Goal: Communication & Community: Ask a question

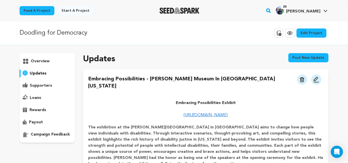
click at [310, 10] on span "[PERSON_NAME]" at bounding box center [303, 11] width 34 height 4
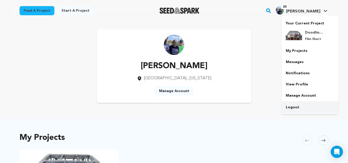
click at [293, 108] on link "Logout" at bounding box center [309, 107] width 57 height 11
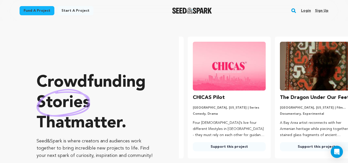
scroll to position [0, 91]
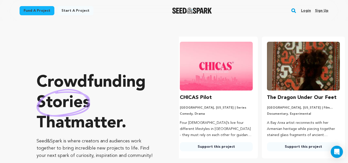
click at [306, 11] on link "Login" at bounding box center [306, 11] width 10 height 8
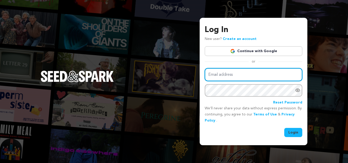
type input "harrislinda@me.com"
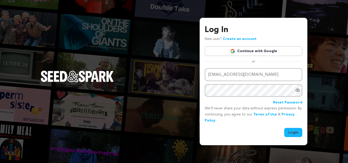
click at [296, 132] on button "Login" at bounding box center [293, 132] width 18 height 9
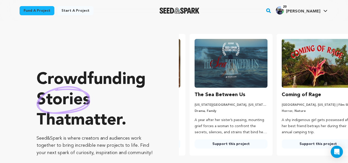
scroll to position [0, 91]
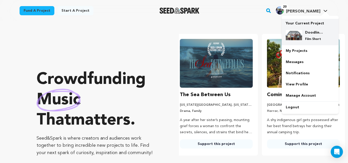
click at [297, 35] on img at bounding box center [294, 35] width 16 height 10
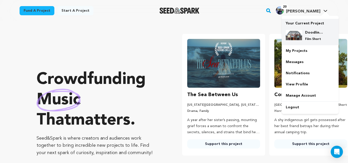
scroll to position [0, 35]
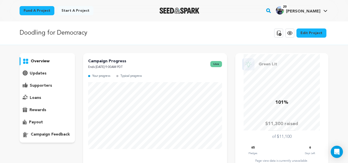
click at [40, 73] on p "updates" at bounding box center [38, 73] width 17 height 6
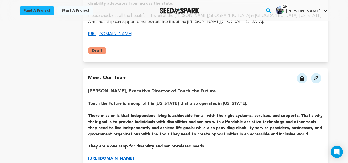
scroll to position [201, 0]
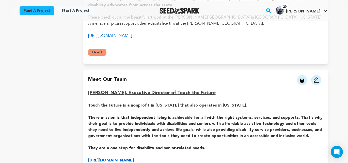
click at [316, 77] on img at bounding box center [316, 80] width 6 height 6
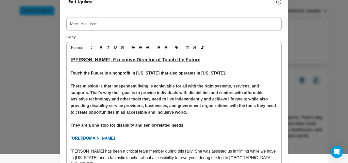
scroll to position [0, 0]
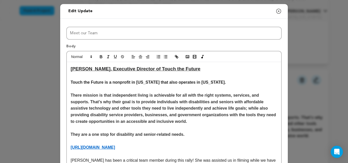
click at [279, 12] on icon "button" at bounding box center [278, 11] width 6 height 6
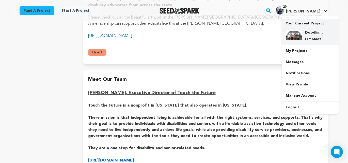
click at [309, 39] on p "Film Short" at bounding box center [314, 39] width 18 height 4
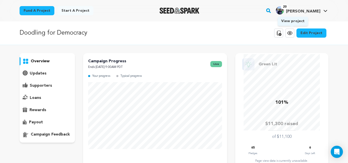
click at [292, 36] on icon at bounding box center [290, 33] width 6 height 6
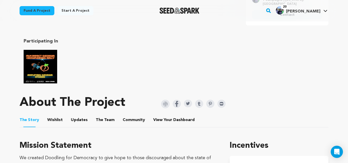
scroll to position [253, 0]
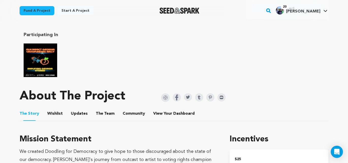
click at [100, 110] on button "The Team" at bounding box center [105, 114] width 12 height 12
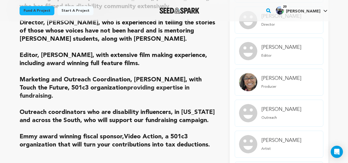
scroll to position [520, 0]
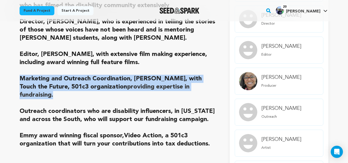
drag, startPoint x: 21, startPoint y: 74, endPoint x: 214, endPoint y: 83, distance: 193.4
click at [214, 83] on h2 "Marketing and Outreach Coordination, Sandy Hanebrink, with Touch the Future, 50…" at bounding box center [119, 87] width 198 height 24
copy h2 "Marketing and Outreach Coordination, Sandy Hanebrink, with Touch the Future, 50…"
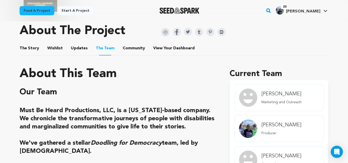
scroll to position [0, 0]
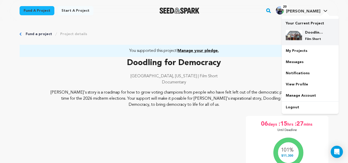
click at [305, 36] on div "Doodling for Democracy Film Short" at bounding box center [314, 35] width 24 height 11
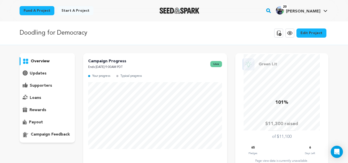
click at [37, 73] on p "updates" at bounding box center [38, 73] width 17 height 6
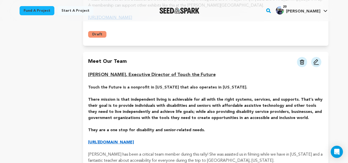
scroll to position [224, 0]
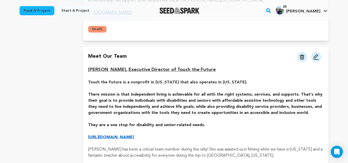
click at [315, 54] on img at bounding box center [316, 57] width 6 height 6
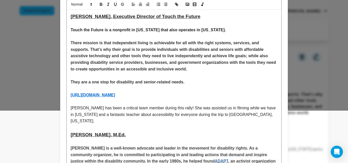
scroll to position [50, 0]
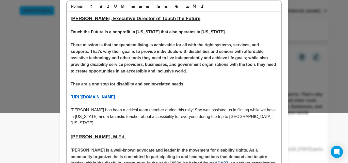
click at [79, 40] on p at bounding box center [174, 38] width 207 height 7
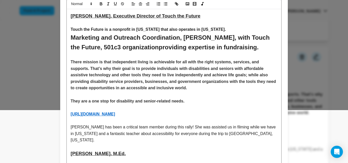
scroll to position [54, 0]
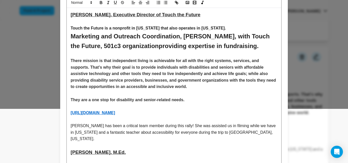
click at [113, 28] on strong "Touch the Future is a nonprofit in South Carolina that also operates in Georgia." at bounding box center [148, 28] width 155 height 4
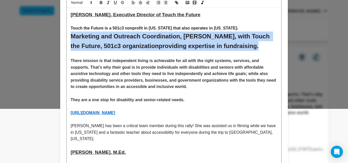
drag, startPoint x: 252, startPoint y: 46, endPoint x: 69, endPoint y: 37, distance: 183.7
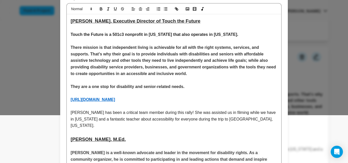
scroll to position [48, 0]
click at [85, 41] on p at bounding box center [174, 41] width 207 height 7
click at [242, 120] on p "Sandy has been a critical team member during this rally! She was assisted us in…" at bounding box center [174, 119] width 207 height 20
click at [217, 113] on p "Sandy has been a critical team member during this rally! She was assisted us in…" at bounding box center [174, 119] width 207 height 20
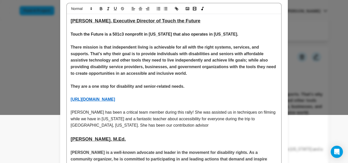
scroll to position [52, 0]
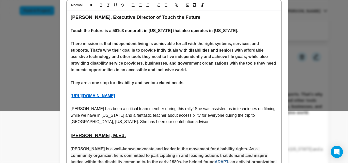
click at [216, 109] on p "Sandy has been a critical team member during this rally! She was assisted us in…" at bounding box center [174, 115] width 207 height 20
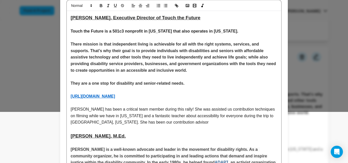
click at [258, 109] on p "Sandy has been a critical team member during this rally! She was assisted us co…" at bounding box center [174, 116] width 207 height 20
click at [213, 109] on p "Sandy has been a critical team member during this rally! She was assisted us co…" at bounding box center [174, 116] width 207 height 20
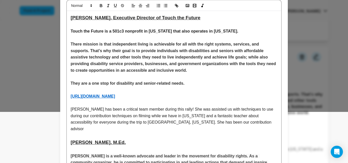
click at [95, 116] on p "Sandy has been a critical team member during this rally! She was assisted us wi…" at bounding box center [174, 119] width 207 height 26
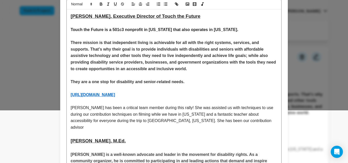
click at [94, 114] on p "Sandy has been a critical team member during this rally! She was assisted us wi…" at bounding box center [174, 117] width 207 height 26
click at [145, 114] on p "Sandy has been a critical team member during this rally! She was assisted us wi…" at bounding box center [174, 117] width 207 height 26
click at [147, 114] on p "Sandy has been a critical team member during this rally! She was assisted us wi…" at bounding box center [174, 117] width 207 height 26
click at [150, 114] on p "Sandy has been a critical team member during this rally! She was assisted us wi…" at bounding box center [174, 117] width 207 height 26
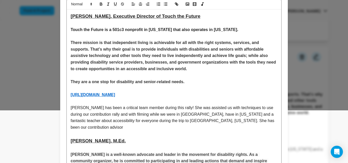
scroll to position [50, 0]
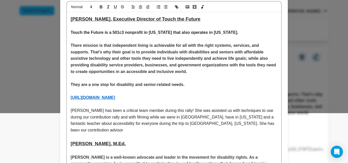
click at [192, 117] on p "Sandy has been a critical team member during this rally! She was assisted us wi…" at bounding box center [174, 120] width 207 height 26
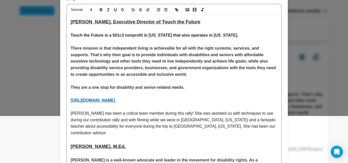
scroll to position [48, 0]
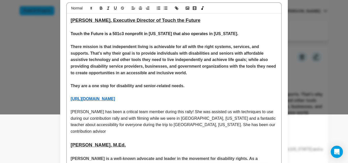
click at [195, 120] on p "Sandy has been a critical team member during this rally! She was assisted us wi…" at bounding box center [174, 121] width 207 height 26
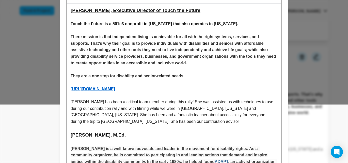
click at [78, 114] on p "Sandy has been a critical team member during this rally! She was assisted us wi…" at bounding box center [174, 111] width 207 height 26
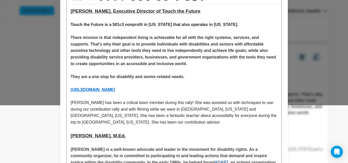
click at [181, 116] on p "Sandy has been a critical team member during this rally! She was assisted us wi…" at bounding box center [174, 112] width 207 height 26
click at [207, 115] on p "Sandy has been a critical team member during this rally! She was assisted us wi…" at bounding box center [174, 112] width 207 height 26
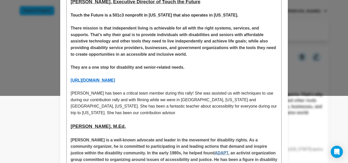
scroll to position [68, 0]
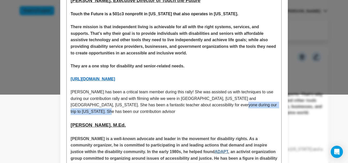
drag, startPoint x: 89, startPoint y: 111, endPoint x: 212, endPoint y: 106, distance: 124.0
click at [212, 106] on p "Sandy has been a critical team member during this rally! She was assisted us wi…" at bounding box center [174, 102] width 207 height 26
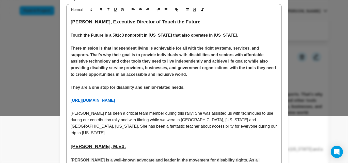
scroll to position [47, 0]
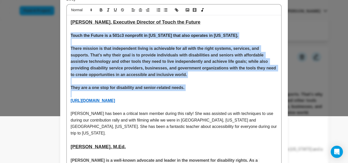
drag, startPoint x: 71, startPoint y: 35, endPoint x: 183, endPoint y: 76, distance: 119.7
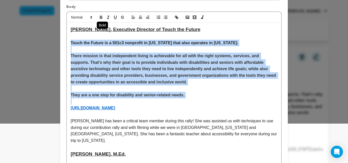
click at [102, 18] on icon "button" at bounding box center [101, 17] width 2 height 1
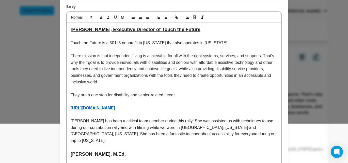
click at [201, 109] on p "[URL][DOMAIN_NAME]" at bounding box center [174, 108] width 207 height 7
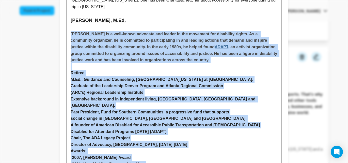
scroll to position [227, 0]
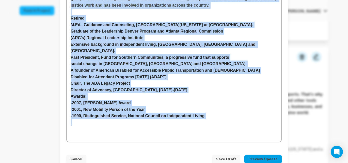
drag, startPoint x: 75, startPoint y: 108, endPoint x: 216, endPoint y: 110, distance: 141.9
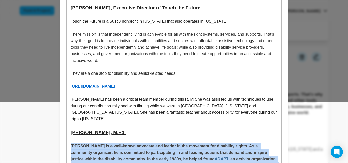
scroll to position [0, 0]
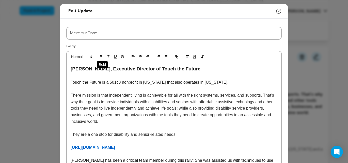
click at [102, 55] on icon "button" at bounding box center [101, 56] width 5 height 5
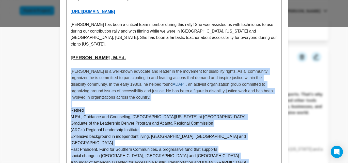
scroll to position [137, 0]
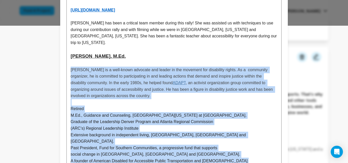
click at [160, 99] on p at bounding box center [174, 102] width 207 height 7
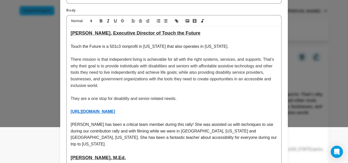
scroll to position [31, 0]
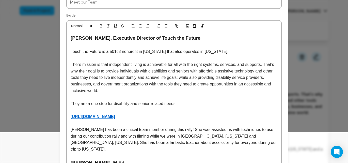
click at [187, 104] on p "They are a one stop for disability and senior-related needs." at bounding box center [174, 103] width 207 height 7
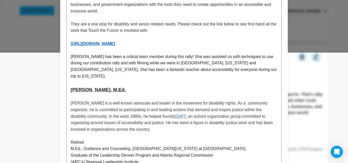
scroll to position [118, 0]
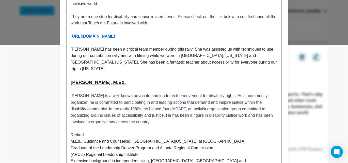
click at [161, 114] on p "Mark Johnson is a well-known advocate and leader in the movement for disability…" at bounding box center [174, 108] width 207 height 32
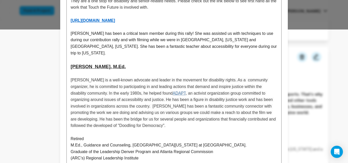
scroll to position [134, 0]
click at [121, 106] on span ", an activist organization group committed to organizing around issues of acces…" at bounding box center [174, 109] width 206 height 37
click at [149, 112] on span ", an activist organization group committed to organizing around issues of acces…" at bounding box center [174, 109] width 206 height 37
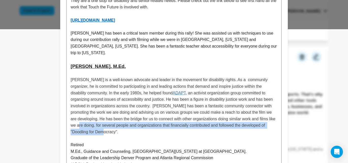
drag, startPoint x: 126, startPoint y: 127, endPoint x: 95, endPoint y: 119, distance: 31.5
click at [95, 119] on p "Mark Johnson is a well-known advocate and leader in the movement for disability…" at bounding box center [174, 105] width 207 height 58
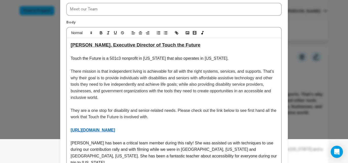
scroll to position [0, 0]
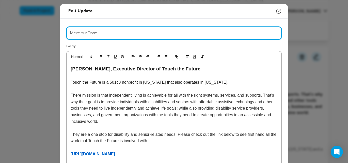
click at [105, 34] on input "Meet our Team" at bounding box center [173, 33] width 215 height 13
drag, startPoint x: 70, startPoint y: 33, endPoint x: 107, endPoint y: 34, distance: 36.3
click at [106, 33] on input "Meet our Team" at bounding box center [173, 33] width 215 height 13
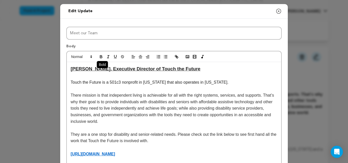
click at [100, 57] on icon "button" at bounding box center [101, 57] width 2 height 1
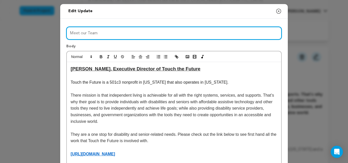
drag, startPoint x: 103, startPoint y: 34, endPoint x: 72, endPoint y: 33, distance: 31.5
click at [66, 32] on input "Meet our Team" at bounding box center [173, 33] width 215 height 13
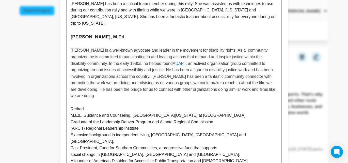
scroll to position [162, 0]
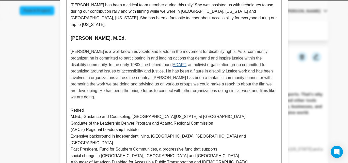
type input "MEET OUR TEAM"
click at [183, 62] on link "ADAPT" at bounding box center [179, 64] width 13 height 4
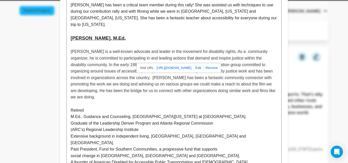
scroll to position [162, 0]
click at [178, 113] on p "M.Ed., Guidance and Counseling, [GEOGRAPHIC_DATA][US_STATE] at [GEOGRAPHIC_DATA…" at bounding box center [174, 116] width 207 height 7
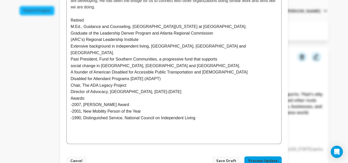
scroll to position [253, 0]
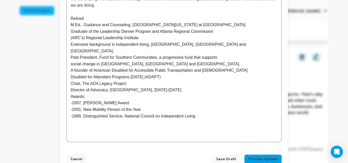
click at [225, 156] on span "Save Draft" at bounding box center [226, 158] width 20 height 5
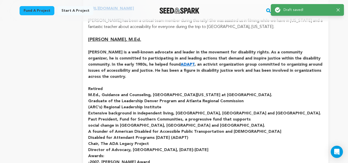
scroll to position [377, 0]
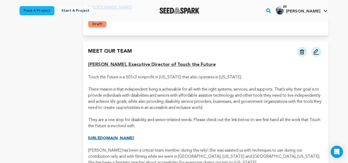
scroll to position [228, 0]
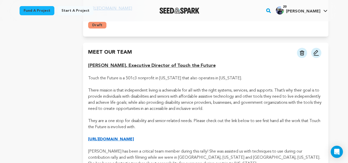
click at [134, 137] on strong "[URL][DOMAIN_NAME]" at bounding box center [111, 139] width 46 height 4
click at [317, 50] on img at bounding box center [316, 53] width 6 height 6
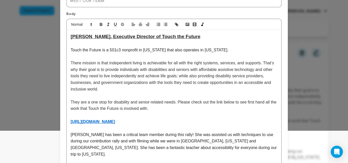
scroll to position [35, 0]
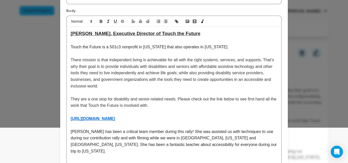
click at [74, 40] on p at bounding box center [174, 40] width 207 height 7
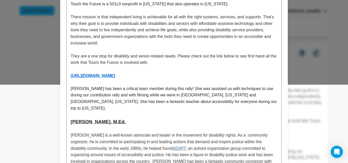
scroll to position [78, 0]
click at [215, 101] on p "[PERSON_NAME] has been a critical team member during this rally! She was assist…" at bounding box center [174, 98] width 207 height 26
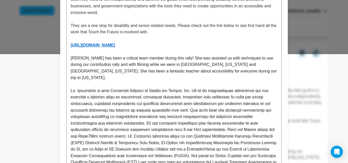
scroll to position [109, 0]
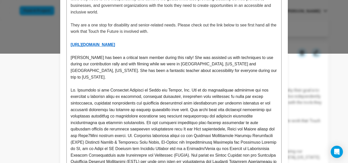
click at [190, 87] on p at bounding box center [174, 148] width 207 height 123
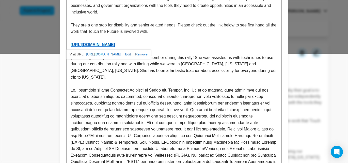
drag, startPoint x: 141, startPoint y: 44, endPoint x: 73, endPoint y: 45, distance: 68.3
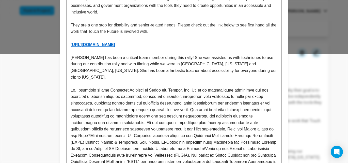
copy strong "[URL][DOMAIN_NAME]"
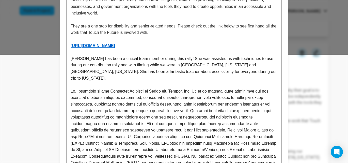
click at [189, 88] on p at bounding box center [174, 149] width 207 height 123
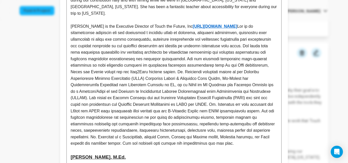
scroll to position [179, 0]
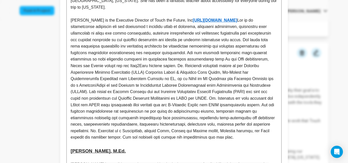
drag, startPoint x: 188, startPoint y: 14, endPoint x: 197, endPoint y: 21, distance: 11.6
click at [188, 17] on p "Ms. Hanebrink is the Executive Director of Touch the Future, Inc https://toucht…" at bounding box center [174, 78] width 207 height 123
click at [261, 17] on p "Ms. Hanebrink is the Executive Director of Touch the Future, Inc ( https://touc…" at bounding box center [174, 78] width 207 height 123
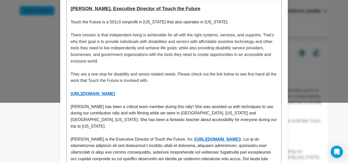
scroll to position [56, 0]
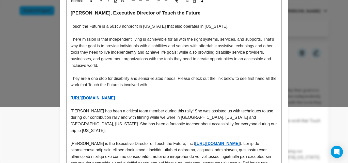
drag, startPoint x: 158, startPoint y: 86, endPoint x: 70, endPoint y: 28, distance: 105.4
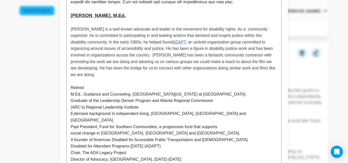
scroll to position [312, 0]
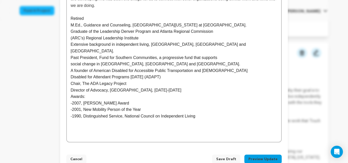
click at [227, 156] on span "Save Draft" at bounding box center [226, 158] width 20 height 5
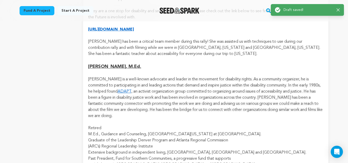
scroll to position [356, 0]
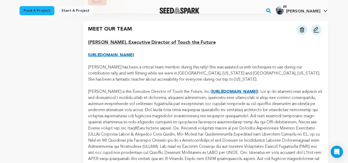
scroll to position [250, 0]
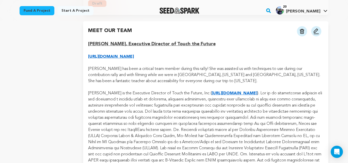
click at [160, 54] on p "[URL][DOMAIN_NAME]" at bounding box center [205, 57] width 235 height 6
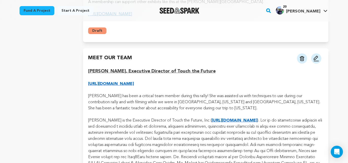
scroll to position [221, 0]
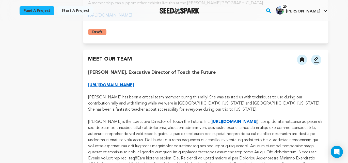
click at [157, 82] on p "[URL][DOMAIN_NAME]" at bounding box center [205, 85] width 235 height 6
drag, startPoint x: 159, startPoint y: 67, endPoint x: 82, endPoint y: 68, distance: 76.7
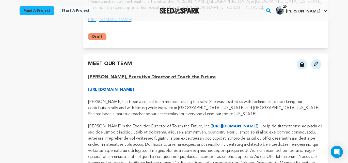
click at [108, 88] on strong "[URL][DOMAIN_NAME]" at bounding box center [111, 90] width 46 height 4
click at [128, 88] on strong "[URL][DOMAIN_NAME]" at bounding box center [111, 90] width 46 height 4
click at [178, 93] on p at bounding box center [205, 96] width 235 height 6
click at [128, 88] on strong "[URL][DOMAIN_NAME]" at bounding box center [111, 90] width 46 height 4
drag, startPoint x: 156, startPoint y: 72, endPoint x: 91, endPoint y: 74, distance: 64.8
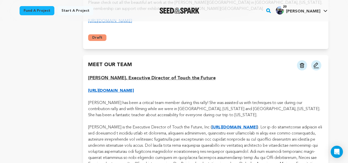
click at [168, 88] on p "[URL][DOMAIN_NAME]" at bounding box center [205, 91] width 235 height 6
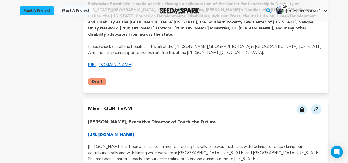
scroll to position [182, 0]
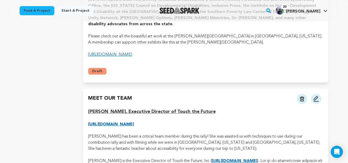
click at [316, 96] on img at bounding box center [316, 99] width 6 height 6
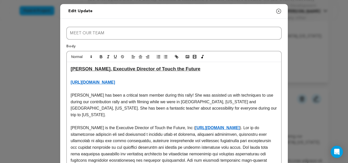
drag, startPoint x: 136, startPoint y: 83, endPoint x: 58, endPoint y: 83, distance: 77.2
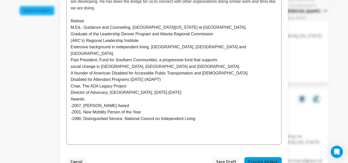
scroll to position [299, 0]
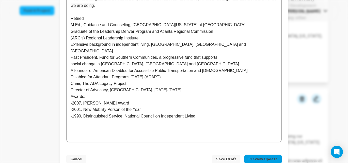
click at [228, 156] on span "Save Draft" at bounding box center [226, 158] width 20 height 5
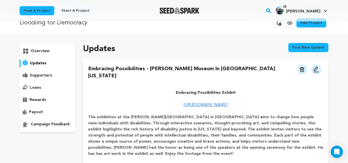
scroll to position [11, 0]
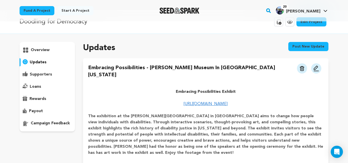
click at [179, 75] on div "Embracing Possibilities - [PERSON_NAME] Museum in [GEOGRAPHIC_DATA] [US_STATE] …" at bounding box center [205, 155] width 245 height 195
click at [316, 68] on img at bounding box center [316, 68] width 6 height 6
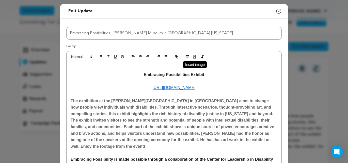
click at [187, 56] on icon "button" at bounding box center [187, 56] width 5 height 5
click at [182, 83] on p at bounding box center [174, 81] width 207 height 7
click at [209, 76] on p "Embracing Possibilities Exhibit" at bounding box center [174, 74] width 207 height 7
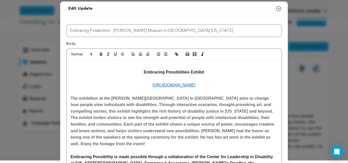
click at [202, 80] on p at bounding box center [174, 78] width 207 height 7
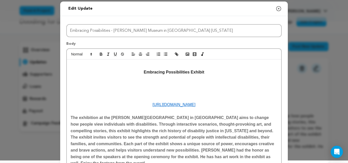
scroll to position [2, 0]
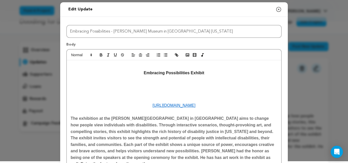
click at [160, 84] on p at bounding box center [174, 85] width 207 height 7
click at [187, 55] on polyline "button" at bounding box center [187, 54] width 2 height 1
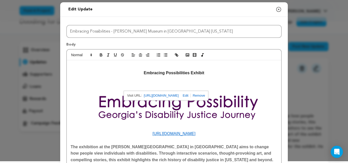
click at [213, 78] on p at bounding box center [174, 79] width 207 height 7
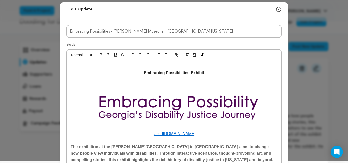
click at [211, 78] on p at bounding box center [174, 79] width 207 height 7
drag, startPoint x: 207, startPoint y: 74, endPoint x: 143, endPoint y: 73, distance: 64.7
click at [143, 73] on p "Embracing Possibilities Exhibit" at bounding box center [174, 73] width 207 height 7
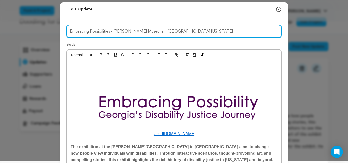
click at [111, 31] on input "Embracing Possibilities - Harriet Tubman Museum in Macon Georgia" at bounding box center [173, 31] width 215 height 13
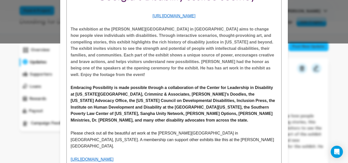
scroll to position [120, 0]
type input "Embracing Possibilities [US_STATE]'s Disability Justice Journey - [PERSON_NAME]…"
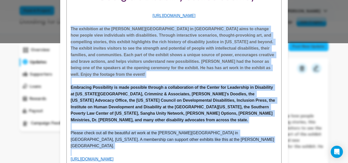
drag, startPoint x: 72, startPoint y: 28, endPoint x: 197, endPoint y: 116, distance: 153.7
click at [197, 139] on div "https://www.youtube.com/watch?v=jFWpjxSSr14 The exhibition at the Tubman Museum…" at bounding box center [174, 56] width 214 height 229
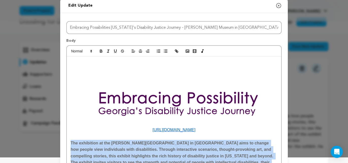
scroll to position [0, 0]
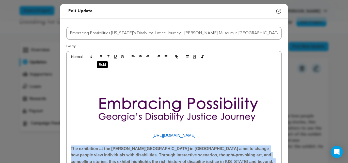
click at [101, 57] on icon "button" at bounding box center [101, 57] width 2 height 1
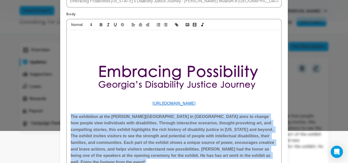
scroll to position [29, 0]
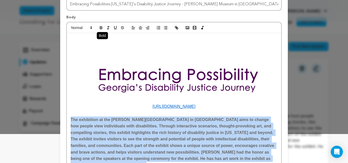
click at [101, 28] on icon "button" at bounding box center [101, 27] width 5 height 5
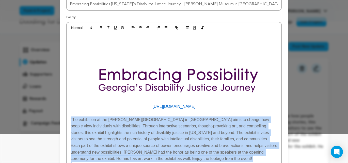
click at [78, 99] on img at bounding box center [174, 79] width 207 height 48
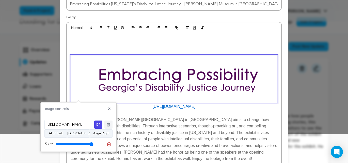
click at [188, 153] on span "The exhibition at the [PERSON_NAME][GEOGRAPHIC_DATA] in [GEOGRAPHIC_DATA] aims …" at bounding box center [174, 138] width 207 height 43
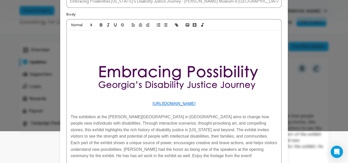
scroll to position [0, 0]
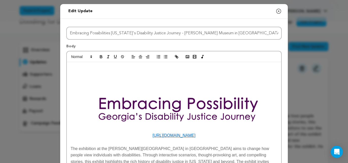
click at [116, 77] on p at bounding box center [174, 74] width 207 height 7
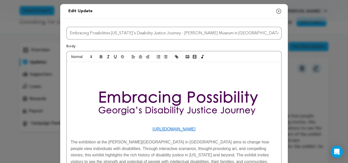
click at [174, 76] on p at bounding box center [174, 74] width 207 height 7
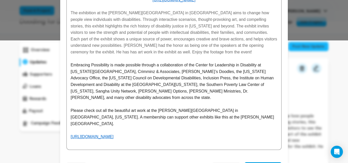
scroll to position [130, 0]
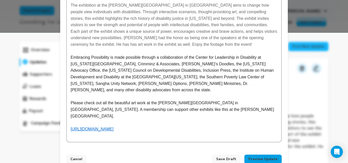
click at [230, 156] on span "Save Draft" at bounding box center [226, 158] width 20 height 5
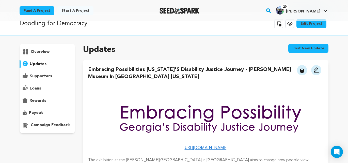
scroll to position [14, 0]
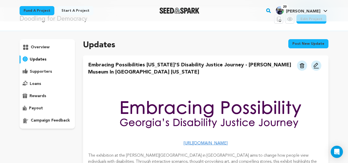
click at [310, 44] on button "Post new update" at bounding box center [308, 43] width 40 height 9
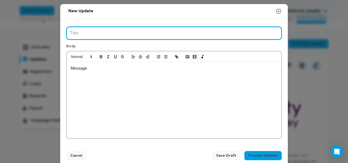
click at [85, 34] on input "Title" at bounding box center [173, 33] width 215 height 13
type input "L"
type input "Meet the Team: Lights, Camera, Action!"
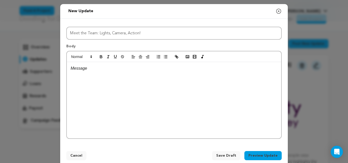
click at [83, 72] on div at bounding box center [174, 100] width 214 height 76
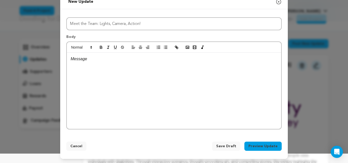
click at [226, 145] on span "Save Draft" at bounding box center [226, 145] width 20 height 5
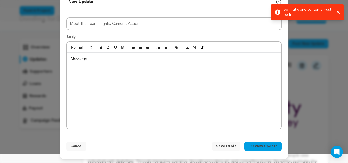
click at [81, 60] on p at bounding box center [174, 59] width 207 height 7
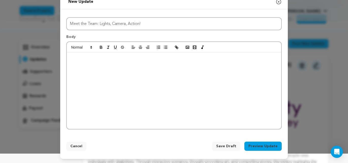
scroll to position [0, 0]
drag, startPoint x: 110, startPoint y: 80, endPoint x: 119, endPoint y: 69, distance: 13.7
click at [70, 80] on div "[URL][DOMAIN_NAME]" at bounding box center [174, 91] width 214 height 76
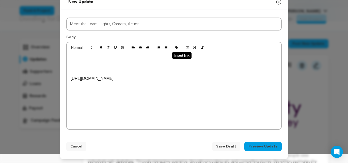
click at [176, 47] on icon "button" at bounding box center [176, 47] width 5 height 5
click at [124, 80] on p "[URL][DOMAIN_NAME]" at bounding box center [174, 78] width 207 height 7
click at [78, 63] on p at bounding box center [174, 65] width 207 height 7
click at [76, 95] on div "[URL][DOMAIN_NAME]" at bounding box center [174, 91] width 214 height 76
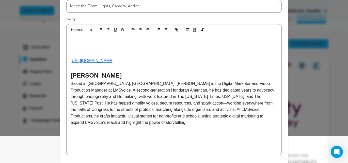
scroll to position [18, 0]
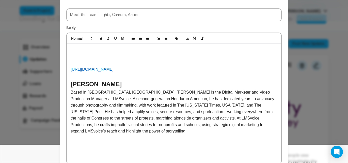
click at [79, 78] on p at bounding box center [174, 76] width 207 height 7
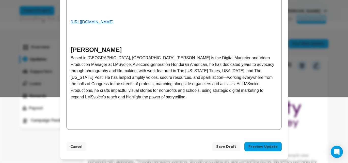
scroll to position [66, 0]
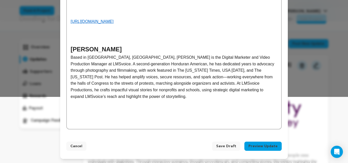
click at [76, 30] on p at bounding box center [174, 28] width 207 height 7
click at [75, 34] on p at bounding box center [174, 34] width 207 height 7
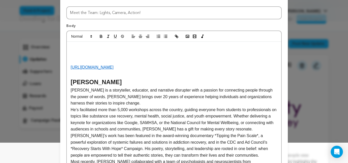
scroll to position [5, 0]
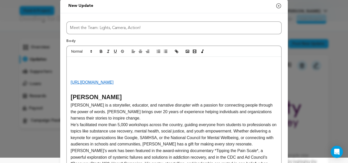
click at [79, 63] on p at bounding box center [174, 63] width 207 height 7
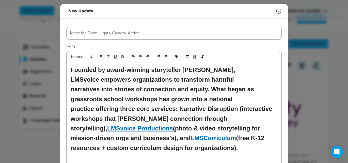
click at [71, 70] on h2 "Founded by award-winning storyteller Joseph Green, LMSvoice empowers organizati…" at bounding box center [174, 109] width 207 height 88
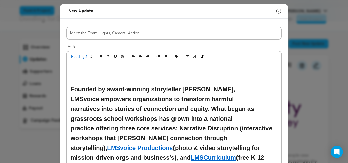
click at [77, 75] on h2 at bounding box center [174, 80] width 207 height 10
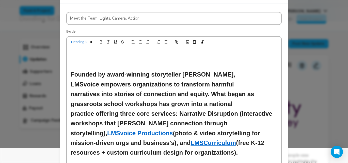
scroll to position [14, 0]
click at [75, 63] on h2 at bounding box center [174, 65] width 207 height 10
click at [79, 66] on h2 "LmsVoice" at bounding box center [174, 65] width 207 height 10
click at [83, 65] on h2 "LmsVoice" at bounding box center [174, 65] width 207 height 10
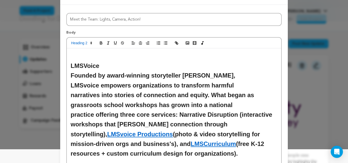
click at [105, 68] on h2 "LMSVoice" at bounding box center [174, 66] width 207 height 10
drag, startPoint x: 74, startPoint y: 66, endPoint x: 115, endPoint y: 68, distance: 40.6
click at [115, 68] on h2 "LMSVoice" at bounding box center [174, 66] width 207 height 10
click at [103, 68] on h2 "LMSVoice" at bounding box center [174, 66] width 207 height 10
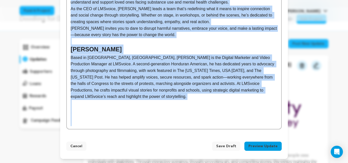
drag, startPoint x: 70, startPoint y: 65, endPoint x: 152, endPoint y: 117, distance: 96.5
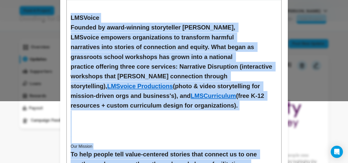
scroll to position [0, 0]
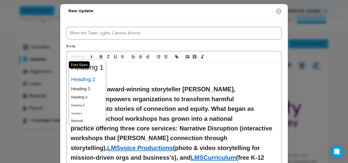
click at [92, 57] on icon at bounding box center [91, 56] width 5 height 5
click at [81, 122] on span at bounding box center [87, 121] width 32 height 8
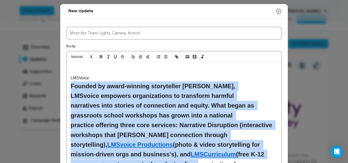
drag, startPoint x: 71, startPoint y: 87, endPoint x: 262, endPoint y: 145, distance: 199.2
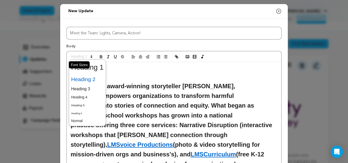
click at [82, 56] on span at bounding box center [81, 57] width 25 height 6
click at [83, 121] on span at bounding box center [87, 121] width 32 height 8
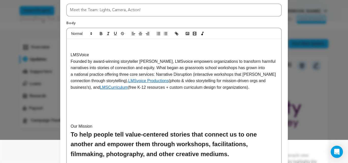
click at [157, 119] on p at bounding box center [174, 119] width 207 height 7
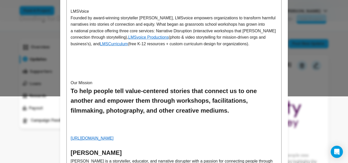
scroll to position [69, 0]
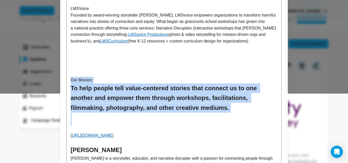
drag, startPoint x: 71, startPoint y: 81, endPoint x: 225, endPoint y: 121, distance: 159.2
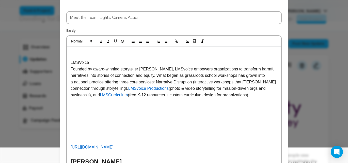
scroll to position [17, 0]
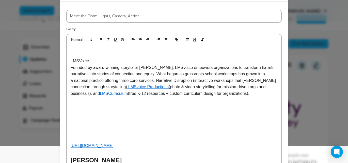
drag, startPoint x: 71, startPoint y: 146, endPoint x: 115, endPoint y: 146, distance: 44.7
click at [115, 146] on p "https://lmsvoice.com/" at bounding box center [174, 145] width 207 height 7
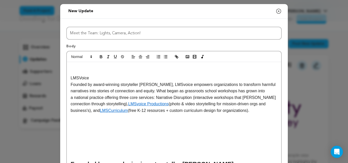
click at [94, 78] on p "LMSVoice" at bounding box center [174, 78] width 207 height 7
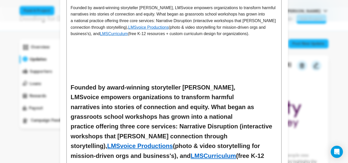
scroll to position [243, 0]
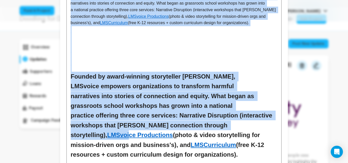
drag, startPoint x: 71, startPoint y: 67, endPoint x: 185, endPoint y: 119, distance: 125.5
click at [185, 121] on div "LMSVoice Founded by award-winning storyteller Joseph Green, LMSvoice empowers o…" at bounding box center [174, 145] width 214 height 653
click at [160, 51] on p at bounding box center [174, 49] width 207 height 7
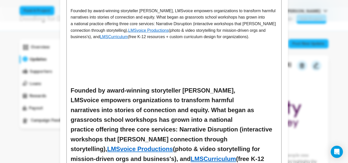
scroll to position [224, 0]
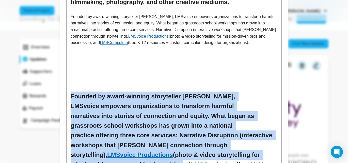
drag, startPoint x: 72, startPoint y: 98, endPoint x: 239, endPoint y: 153, distance: 175.4
click at [239, 153] on div "LMSVoice Founded by award-winning storyteller Joseph Green, LMSvoice empowers o…" at bounding box center [174, 164] width 214 height 653
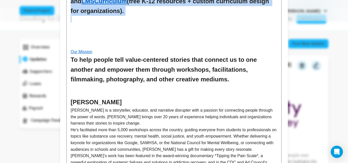
scroll to position [314, 0]
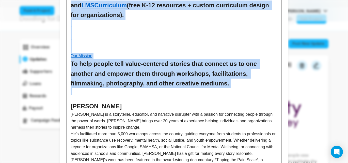
drag, startPoint x: 70, startPoint y: 96, endPoint x: 209, endPoint y: 91, distance: 138.7
click at [209, 91] on div "LMSVoice Founded by award-winning storyteller Joseph Green, LMSvoice empowers o…" at bounding box center [174, 39] width 214 height 584
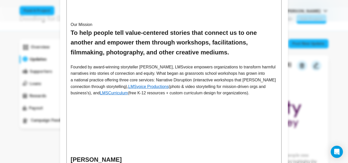
scroll to position [171, 0]
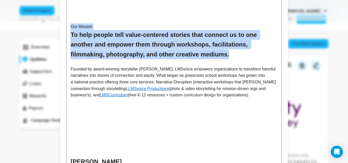
drag, startPoint x: 177, startPoint y: 52, endPoint x: 66, endPoint y: 28, distance: 112.8
click at [67, 28] on div "LMSVoice Founded by award-winning storyteller Joseph Green, LMSvoice empowers o…" at bounding box center [174, 139] width 214 height 496
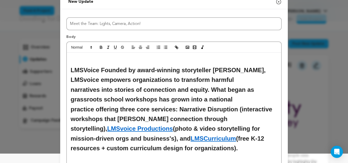
scroll to position [0, 0]
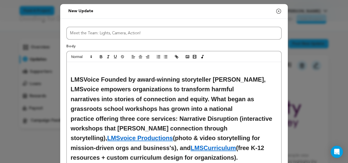
drag, startPoint x: 115, startPoint y: 98, endPoint x: 71, endPoint y: 76, distance: 48.6
click at [71, 76] on h2 "LMSVoice Founded by award-winning storyteller Joseph Green, LMSvoice empowers o…" at bounding box center [174, 119] width 207 height 88
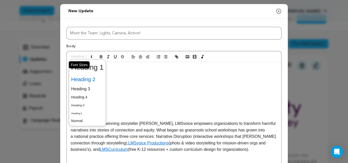
click at [74, 55] on span at bounding box center [81, 57] width 25 height 6
click at [82, 97] on span at bounding box center [87, 97] width 32 height 8
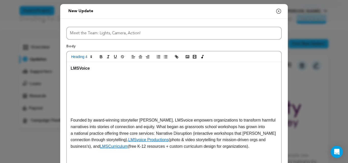
click at [72, 76] on p at bounding box center [174, 74] width 207 height 7
drag, startPoint x: 112, startPoint y: 76, endPoint x: 70, endPoint y: 76, distance: 41.4
click at [177, 57] on icon "button" at bounding box center [176, 56] width 5 height 5
click at [91, 98] on p at bounding box center [174, 100] width 207 height 7
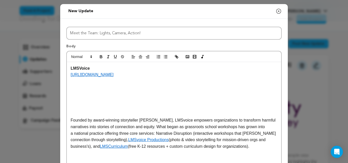
click at [76, 86] on p at bounding box center [174, 87] width 207 height 7
click at [73, 94] on p at bounding box center [174, 94] width 207 height 7
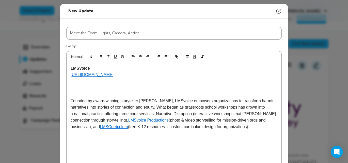
scroll to position [1, 0]
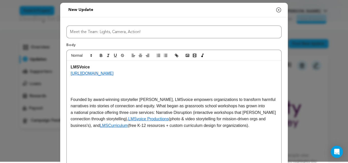
click at [74, 86] on p at bounding box center [174, 86] width 207 height 7
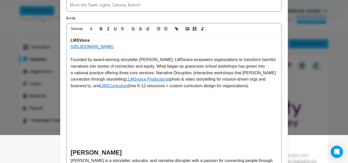
scroll to position [28, 0]
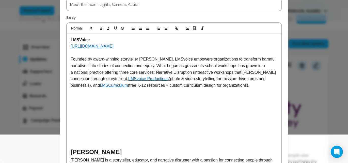
click at [76, 107] on p at bounding box center [174, 105] width 207 height 7
click at [74, 99] on p at bounding box center [174, 98] width 207 height 7
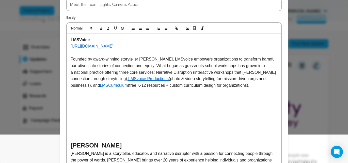
drag, startPoint x: 124, startPoint y: 145, endPoint x: 122, endPoint y: 138, distance: 6.6
click at [124, 145] on h2 "JOSEPH GREEN" at bounding box center [174, 145] width 207 height 10
click at [79, 95] on p at bounding box center [174, 98] width 207 height 7
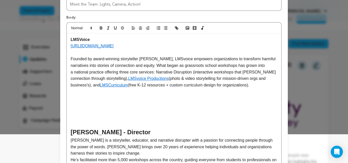
scroll to position [28, 0]
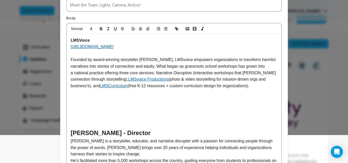
click at [75, 103] on p at bounding box center [174, 105] width 207 height 7
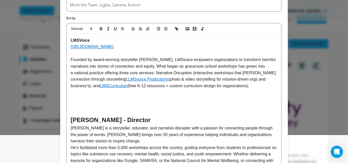
scroll to position [19, 0]
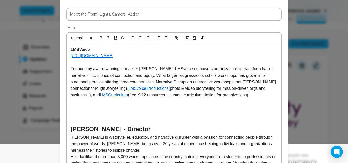
click at [72, 108] on p at bounding box center [174, 108] width 207 height 7
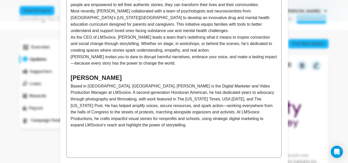
scroll to position [204, 0]
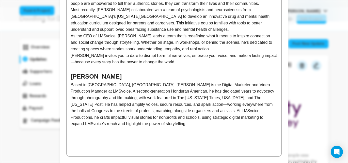
click at [133, 76] on h2 "CONRADO MULUC" at bounding box center [174, 77] width 207 height 10
click at [113, 130] on p at bounding box center [174, 130] width 207 height 7
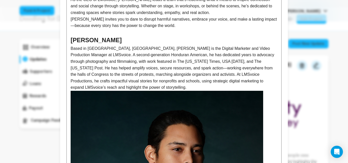
scroll to position [240, 0]
click at [186, 27] on p "Joseph invites you to dare to disrupt harmful narratives, embrace your voice, a…" at bounding box center [174, 22] width 207 height 13
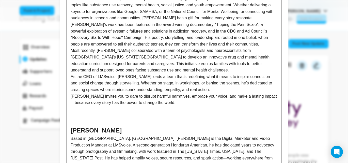
scroll to position [164, 0]
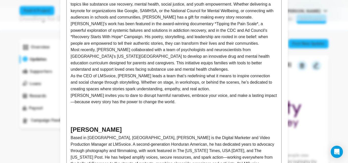
click at [79, 110] on p at bounding box center [174, 108] width 207 height 7
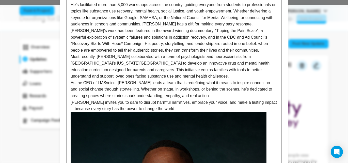
scroll to position [0, 0]
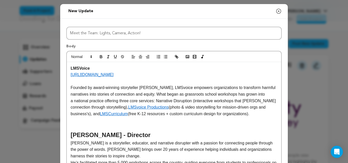
drag, startPoint x: 70, startPoint y: 68, endPoint x: 111, endPoint y: 68, distance: 41.4
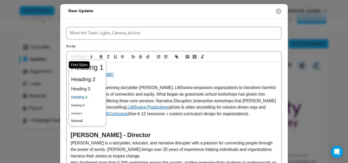
click at [80, 57] on span at bounding box center [81, 57] width 25 height 6
click at [83, 69] on span at bounding box center [87, 67] width 32 height 13
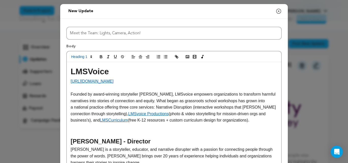
click at [143, 78] on p "https://lmsvoice.com/" at bounding box center [174, 81] width 207 height 7
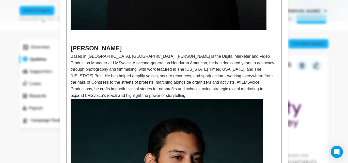
scroll to position [520, 0]
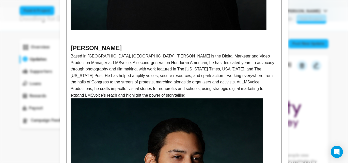
click at [132, 48] on h2 "CONRADO MULUC" at bounding box center [174, 48] width 207 height 10
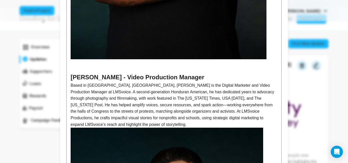
scroll to position [493, 0]
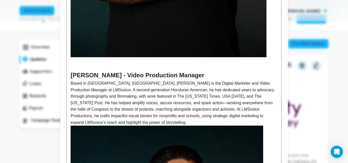
drag, startPoint x: 130, startPoint y: 74, endPoint x: 138, endPoint y: 76, distance: 8.3
click at [130, 74] on h2 "CONRADO MULUC - Video Production Manager" at bounding box center [174, 75] width 207 height 10
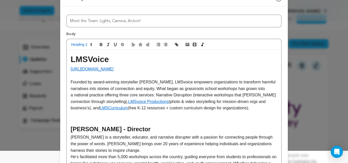
scroll to position [0, 0]
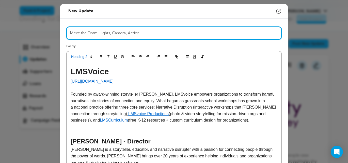
click at [153, 34] on input "Meet the Team: Lights, Camera, Action!" at bounding box center [173, 33] width 215 height 13
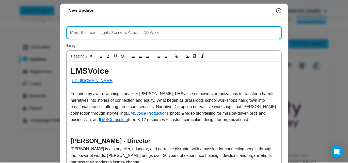
click at [151, 32] on input "Meet the Team: Lights, Camera, Action! LMSVoice" at bounding box center [173, 32] width 215 height 13
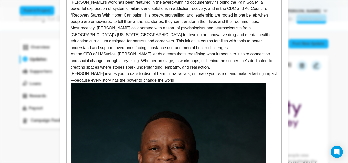
scroll to position [195, 0]
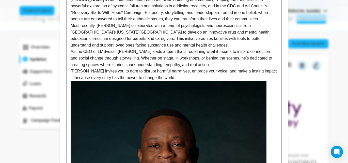
type input "Meet the Team: Lights, Camera, Action! LMS Voice"
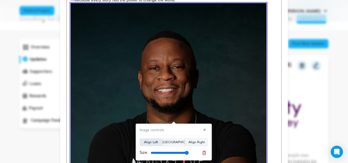
scroll to position [0, 0]
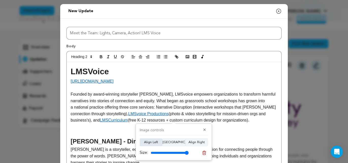
click at [153, 141] on button "Align Left" at bounding box center [151, 142] width 23 height 8
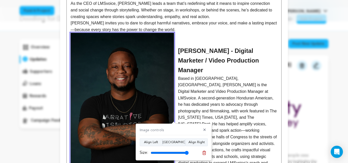
scroll to position [245, 0]
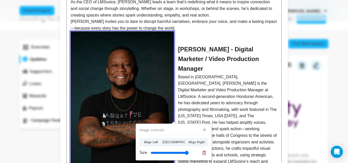
click at [136, 88] on img at bounding box center [122, 103] width 103 height 145
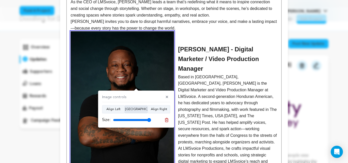
click at [140, 110] on button "Align Center" at bounding box center [136, 109] width 23 height 8
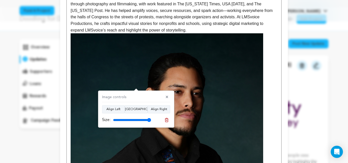
scroll to position [593, 0]
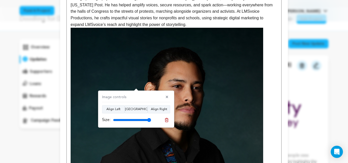
click at [196, 114] on img at bounding box center [167, 162] width 192 height 269
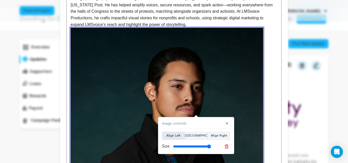
click at [178, 136] on button "Align Left" at bounding box center [173, 135] width 23 height 8
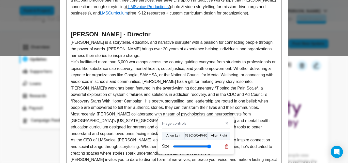
scroll to position [113, 0]
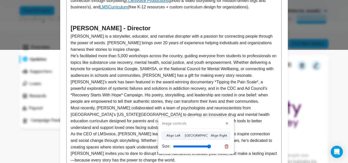
click at [149, 29] on h2 "JOSEPH GREEN - Director" at bounding box center [174, 28] width 207 height 10
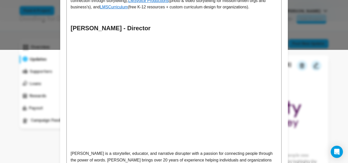
scroll to position [114, 0]
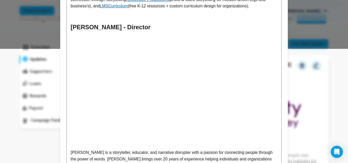
click at [77, 42] on p at bounding box center [174, 42] width 207 height 7
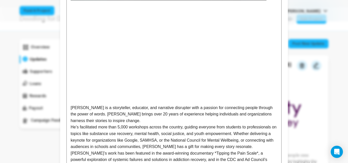
scroll to position [422, 0]
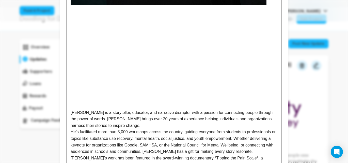
click at [81, 35] on p at bounding box center [174, 34] width 207 height 7
click at [81, 21] on p at bounding box center [174, 21] width 207 height 7
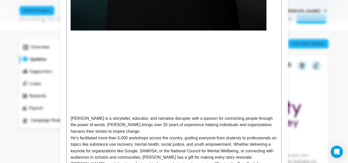
click at [76, 57] on p at bounding box center [174, 59] width 207 height 7
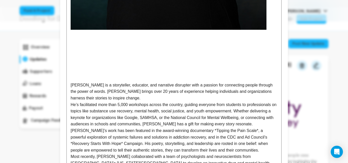
click at [75, 45] on p at bounding box center [174, 46] width 207 height 7
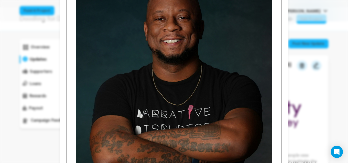
scroll to position [335, 0]
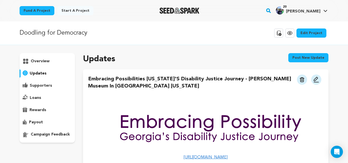
click at [38, 63] on p "overview" at bounding box center [40, 61] width 19 height 6
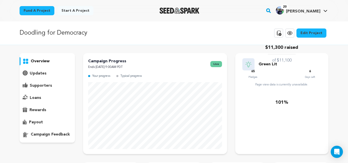
click at [40, 73] on p "updates" at bounding box center [38, 73] width 17 height 6
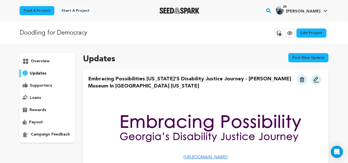
click at [310, 57] on button "Post new update" at bounding box center [308, 57] width 40 height 9
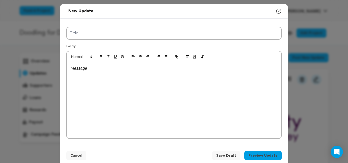
click at [78, 70] on p at bounding box center [174, 68] width 207 height 7
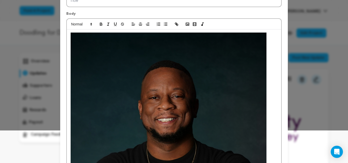
scroll to position [33, 0]
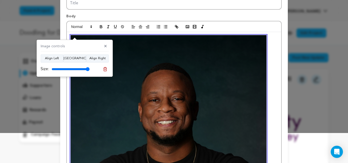
scroll to position [30, 0]
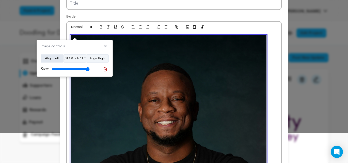
click at [58, 57] on button "Align Left" at bounding box center [52, 58] width 23 height 8
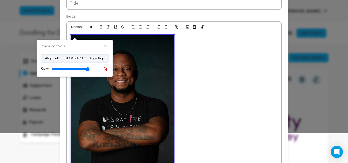
click at [175, 48] on div at bounding box center [174, 108] width 214 height 153
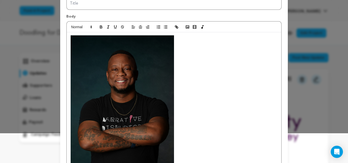
click at [189, 40] on div at bounding box center [174, 108] width 214 height 153
click at [137, 54] on img at bounding box center [122, 107] width 103 height 145
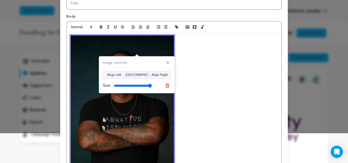
scroll to position [9, 0]
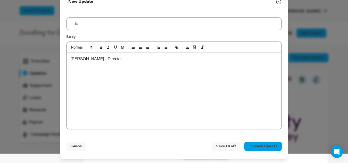
click at [75, 70] on div "[PERSON_NAME] - Director" at bounding box center [174, 91] width 214 height 76
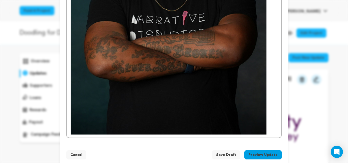
scroll to position [220, 0]
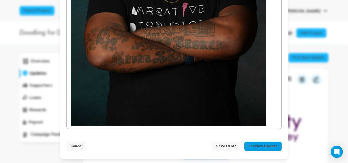
click at [77, 135] on div "Cancel Save Draft Preview Update Back Send a test mail Send it out" at bounding box center [173, 146] width 227 height 23
click at [226, 146] on span "Save Draft" at bounding box center [226, 145] width 20 height 5
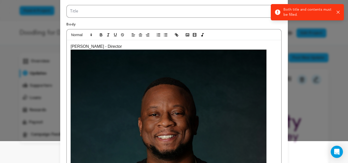
scroll to position [0, 0]
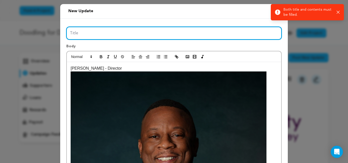
click at [83, 33] on input "Title" at bounding box center [173, 33] width 215 height 13
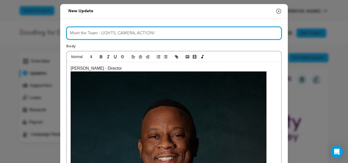
scroll to position [9, 0]
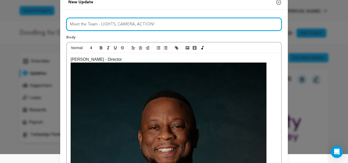
type input "Meet the Team - LIGHTS, CAMERA, ACTION!"
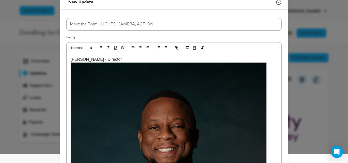
click at [71, 59] on p "Joseph Green - Director" at bounding box center [174, 59] width 207 height 7
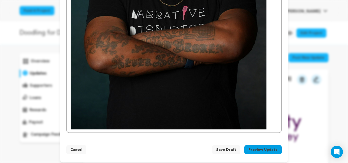
scroll to position [233, 0]
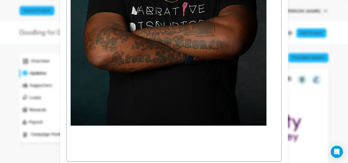
click at [74, 135] on p at bounding box center [174, 135] width 207 height 7
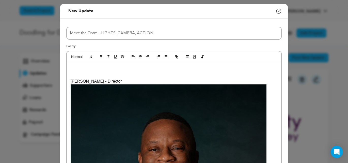
scroll to position [0, 0]
click at [79, 71] on p at bounding box center [174, 68] width 207 height 7
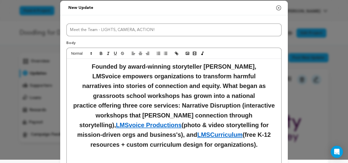
scroll to position [0, 0]
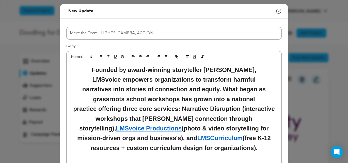
click at [97, 69] on h2 "Founded by award-winning storyteller Joseph Green, LMSvoice empowers organizati…" at bounding box center [174, 109] width 207 height 88
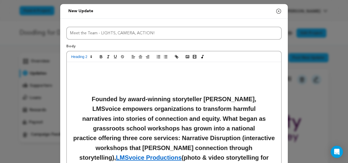
click at [79, 72] on h2 at bounding box center [174, 70] width 207 height 10
click at [134, 57] on icon "button" at bounding box center [133, 56] width 5 height 5
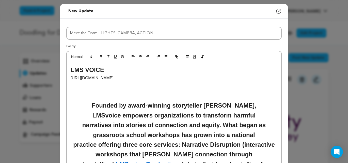
scroll to position [11, 0]
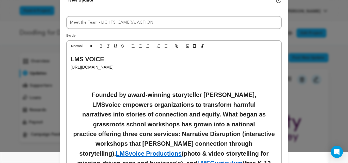
click at [111, 67] on p "https://lmsvoice.com/" at bounding box center [174, 67] width 207 height 7
drag, startPoint x: 110, startPoint y: 68, endPoint x: 70, endPoint y: 68, distance: 40.6
click at [177, 46] on icon "button" at bounding box center [176, 46] width 5 height 5
click at [105, 76] on h2 at bounding box center [174, 76] width 207 height 10
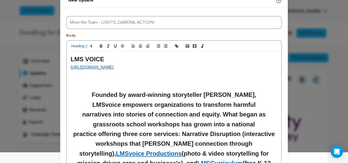
drag, startPoint x: 69, startPoint y: 68, endPoint x: 122, endPoint y: 69, distance: 52.5
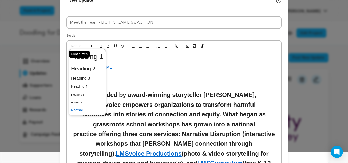
click at [92, 45] on icon at bounding box center [91, 46] width 5 height 5
click at [80, 86] on span at bounding box center [87, 86] width 32 height 8
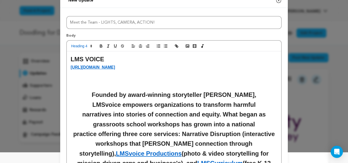
drag, startPoint x: 136, startPoint y: 73, endPoint x: 138, endPoint y: 76, distance: 3.2
click at [136, 73] on h2 at bounding box center [174, 76] width 207 height 10
click at [94, 79] on h2 at bounding box center [174, 76] width 207 height 10
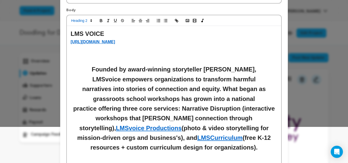
scroll to position [36, 0]
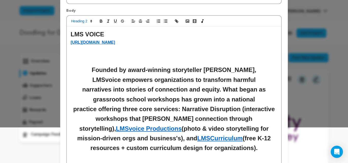
click at [101, 70] on h2 "Founded by award-winning storyteller Joseph Green, LMSvoice empowers organizati…" at bounding box center [174, 109] width 207 height 88
drag, startPoint x: 99, startPoint y: 69, endPoint x: 227, endPoint y: 147, distance: 149.8
click at [227, 148] on h2 "Founded by award-winning storyteller Joseph Green, LMSvoice empowers organizati…" at bounding box center [174, 109] width 207 height 88
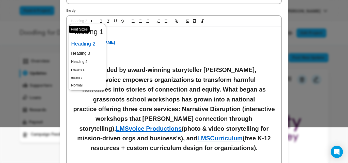
click at [84, 20] on span at bounding box center [81, 21] width 25 height 6
click at [81, 62] on span at bounding box center [87, 62] width 32 height 8
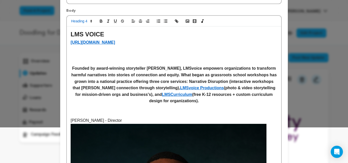
click at [149, 57] on h2 at bounding box center [174, 60] width 207 height 10
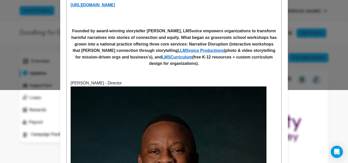
scroll to position [81, 0]
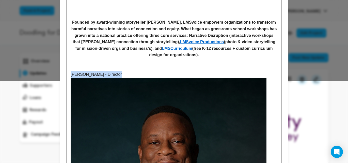
drag, startPoint x: 71, startPoint y: 74, endPoint x: 132, endPoint y: 78, distance: 61.6
click at [133, 75] on p "Joseph Green - Director" at bounding box center [174, 74] width 207 height 7
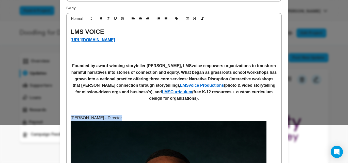
scroll to position [0, 0]
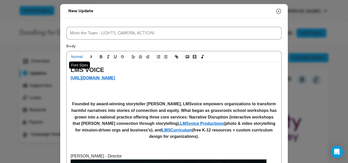
click at [80, 56] on span at bounding box center [81, 57] width 25 height 6
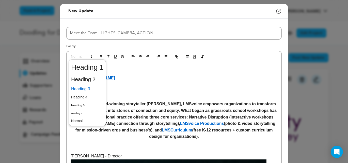
click at [84, 89] on span at bounding box center [87, 88] width 32 height 9
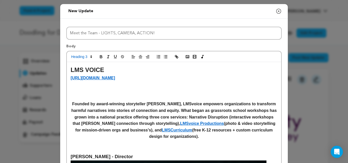
click at [141, 94] on h2 at bounding box center [174, 96] width 207 height 10
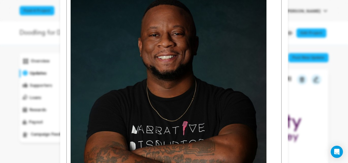
scroll to position [197, 0]
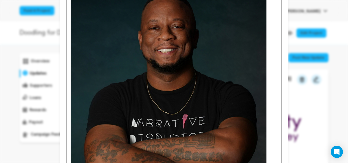
click at [149, 94] on img at bounding box center [169, 100] width 196 height 274
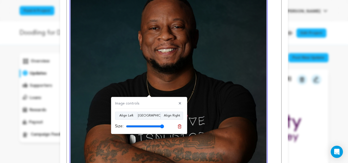
click at [173, 75] on img at bounding box center [169, 100] width 196 height 274
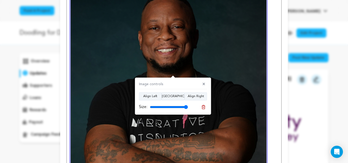
click at [268, 87] on p at bounding box center [174, 100] width 207 height 274
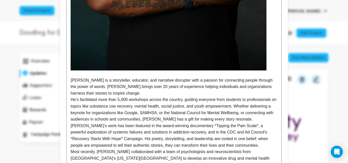
scroll to position [465, 0]
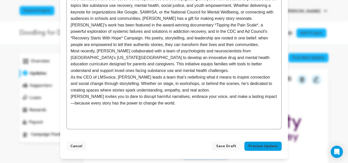
click at [231, 147] on span "Save Draft" at bounding box center [226, 145] width 20 height 5
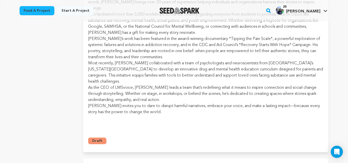
scroll to position [456, 0]
click at [152, 105] on p "[PERSON_NAME] invites you to dare to disrupt harmful narratives, embrace your v…" at bounding box center [205, 108] width 235 height 12
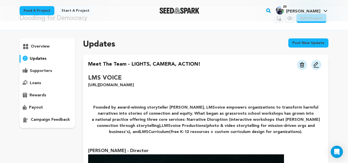
scroll to position [0, 0]
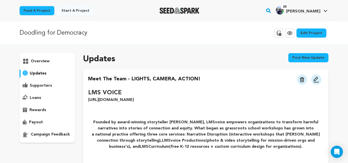
click at [315, 80] on img at bounding box center [316, 79] width 6 height 6
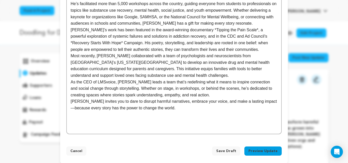
scroll to position [465, 0]
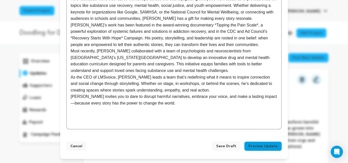
click at [184, 106] on p at bounding box center [174, 109] width 207 height 7
click at [181, 104] on p "[PERSON_NAME] invites you to dare to disrupt harmful narratives, embrace your v…" at bounding box center [174, 99] width 207 height 13
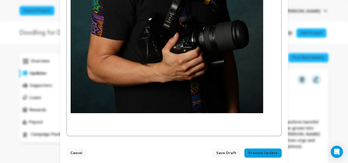
scroll to position [760, 0]
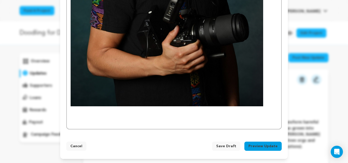
click at [83, 113] on p at bounding box center [174, 115] width 207 height 7
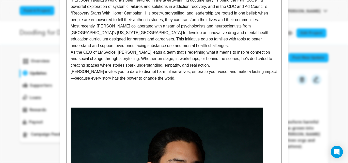
scroll to position [492, 0]
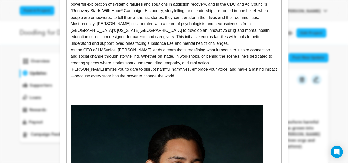
click at [83, 100] on p at bounding box center [174, 101] width 207 height 7
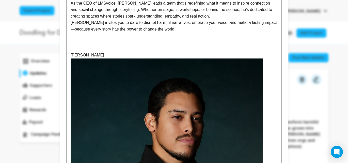
scroll to position [519, 0]
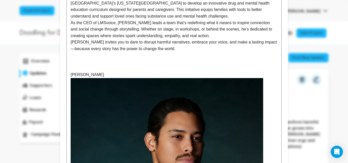
click at [71, 75] on p "Conrado Muluc" at bounding box center [174, 74] width 207 height 7
click at [115, 75] on p "Conrado Muluc" at bounding box center [174, 74] width 207 height 7
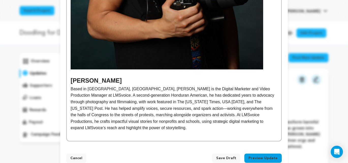
scroll to position [809, 0]
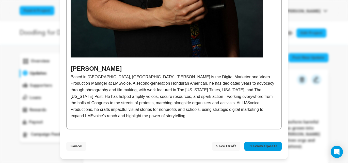
click at [227, 146] on span "Save Draft" at bounding box center [226, 145] width 20 height 5
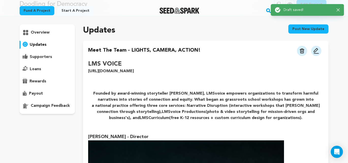
scroll to position [31, 0]
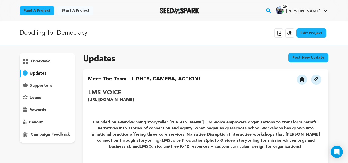
click at [319, 80] on img at bounding box center [316, 79] width 6 height 6
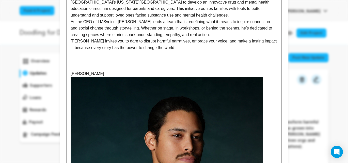
scroll to position [519, 0]
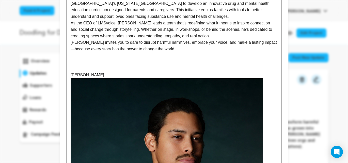
click at [116, 75] on p "[PERSON_NAME]" at bounding box center [174, 75] width 207 height 7
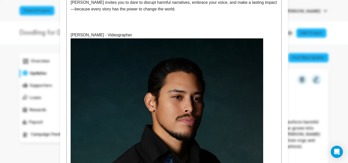
scroll to position [561, 0]
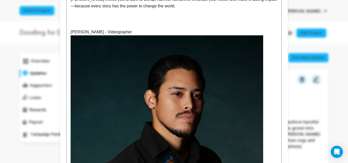
drag, startPoint x: 71, startPoint y: 32, endPoint x: 146, endPoint y: 37, distance: 75.3
click at [146, 33] on p "[PERSON_NAME] - Videographer" at bounding box center [174, 32] width 207 height 7
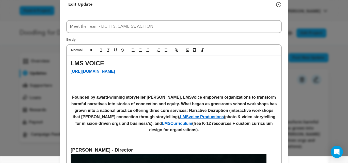
scroll to position [0, 0]
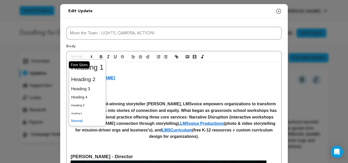
click at [81, 56] on span at bounding box center [81, 57] width 25 height 6
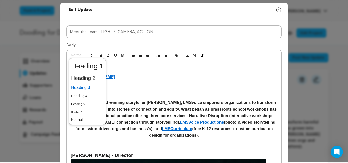
click at [86, 89] on span at bounding box center [87, 87] width 32 height 9
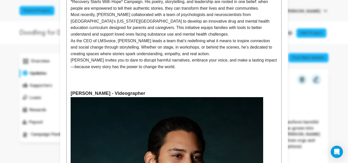
scroll to position [503, 0]
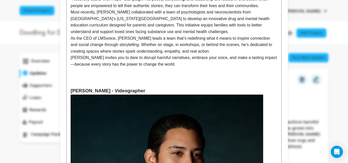
click at [168, 86] on p at bounding box center [174, 83] width 207 height 7
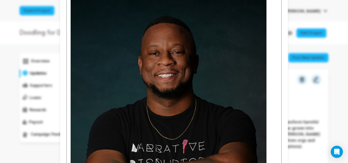
scroll to position [170, 0]
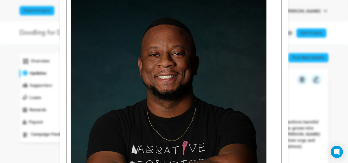
click at [173, 100] on img at bounding box center [169, 127] width 196 height 274
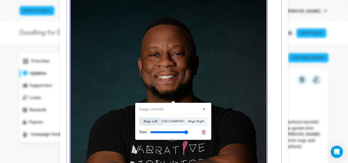
click at [150, 122] on button "Align Left" at bounding box center [150, 121] width 23 height 8
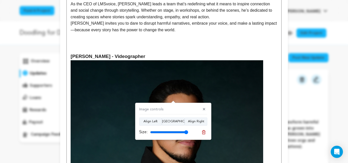
scroll to position [344, 0]
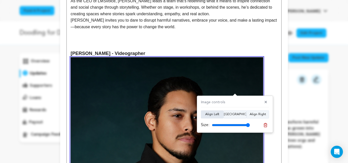
click at [208, 112] on button "Align Left" at bounding box center [212, 114] width 23 height 8
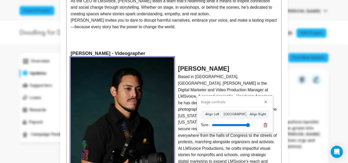
click at [210, 57] on h3 "[PERSON_NAME] - Videographer" at bounding box center [174, 53] width 207 height 8
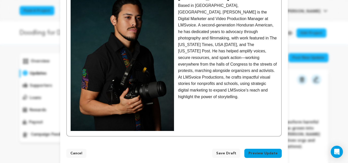
scroll to position [423, 0]
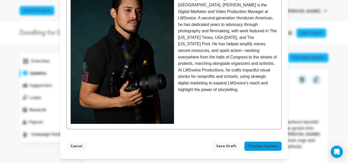
click at [223, 146] on span "Save Draft" at bounding box center [226, 145] width 20 height 5
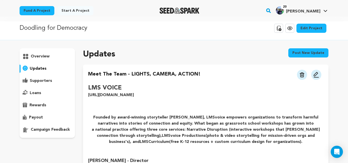
scroll to position [4, 0]
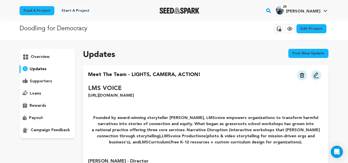
click at [42, 82] on p "supporters" at bounding box center [41, 81] width 22 height 6
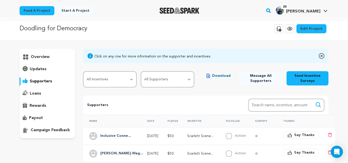
click at [40, 68] on p "updates" at bounding box center [38, 69] width 17 height 6
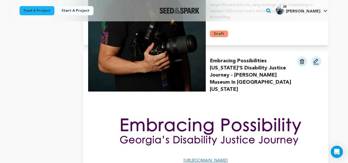
scroll to position [477, 0]
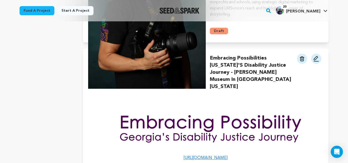
click at [315, 56] on img at bounding box center [316, 59] width 6 height 6
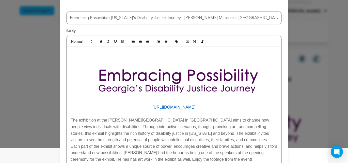
scroll to position [0, 0]
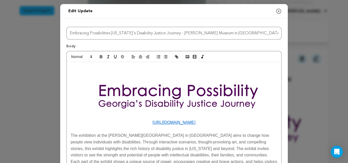
click at [278, 12] on icon "button" at bounding box center [278, 11] width 6 height 6
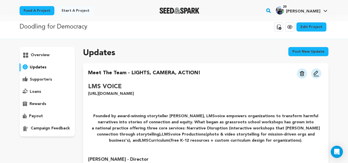
scroll to position [4, 0]
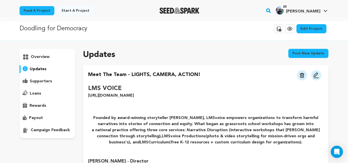
click at [316, 76] on img at bounding box center [316, 75] width 6 height 6
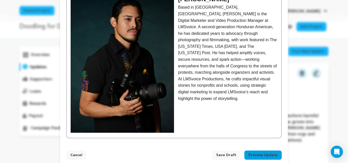
scroll to position [423, 0]
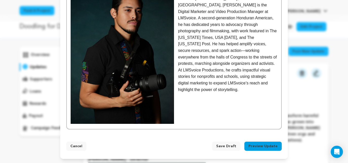
click at [265, 147] on button "Preview Update" at bounding box center [262, 145] width 37 height 9
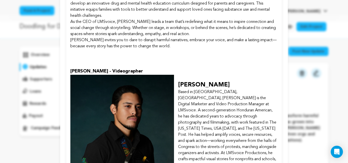
scroll to position [345, 0]
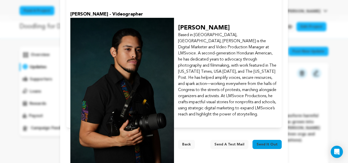
click at [231, 142] on span "Send a test mail" at bounding box center [229, 144] width 30 height 5
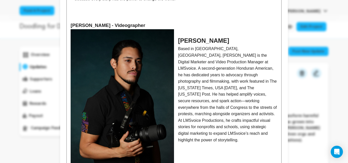
scroll to position [423, 0]
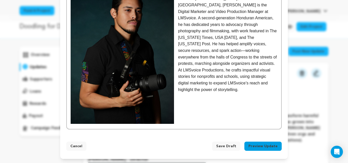
click at [228, 146] on span "Save Draft" at bounding box center [226, 145] width 20 height 5
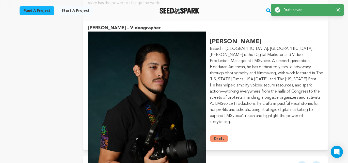
scroll to position [377, 0]
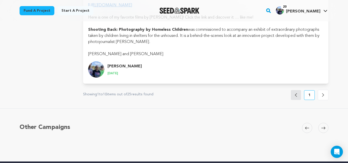
scroll to position [3416, 0]
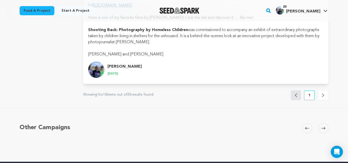
click at [321, 90] on button "Next" at bounding box center [323, 95] width 11 height 10
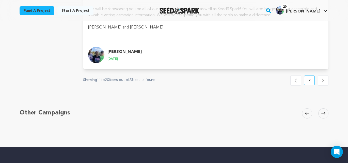
scroll to position [3817, 0]
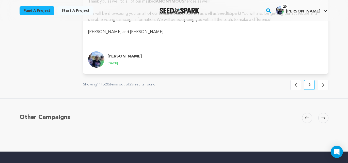
click at [293, 80] on button "Previous" at bounding box center [295, 85] width 11 height 10
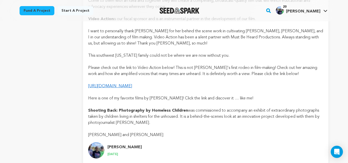
scroll to position [3340, 0]
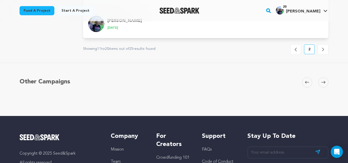
scroll to position [3819, 0]
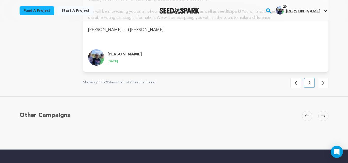
click at [324, 78] on button "Next" at bounding box center [323, 83] width 11 height 10
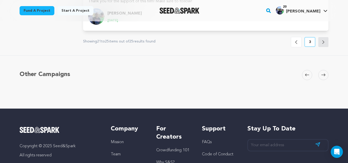
scroll to position [1091, 0]
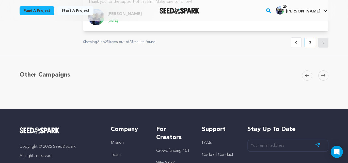
click at [298, 37] on button "Previous" at bounding box center [296, 42] width 11 height 10
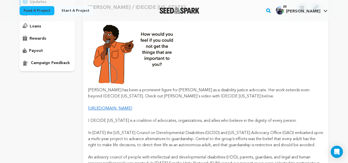
scroll to position [0, 0]
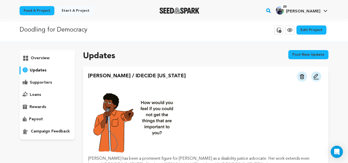
click at [40, 62] on div "overview" at bounding box center [47, 58] width 55 height 8
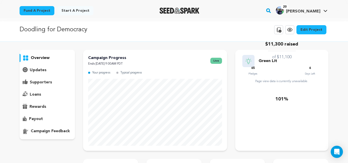
click at [40, 82] on p "supporters" at bounding box center [41, 82] width 22 height 6
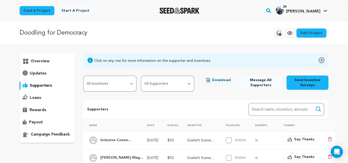
click at [35, 73] on p "updates" at bounding box center [38, 73] width 17 height 6
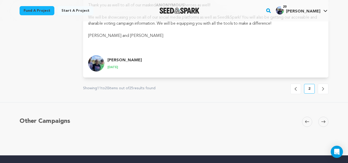
scroll to position [3805, 0]
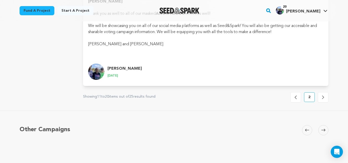
click at [296, 95] on icon at bounding box center [295, 97] width 2 height 4
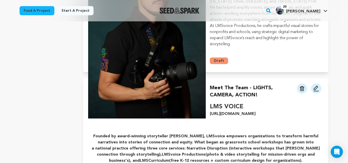
scroll to position [443, 0]
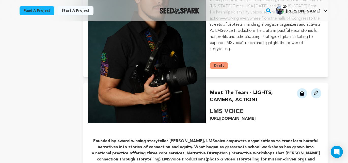
click at [303, 91] on img at bounding box center [301, 93] width 5 height 5
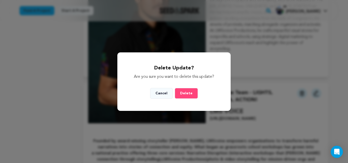
click at [182, 94] on span "Delete" at bounding box center [186, 93] width 12 height 4
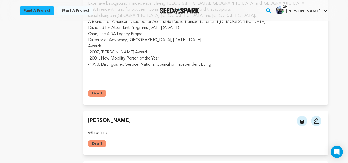
scroll to position [1025, 0]
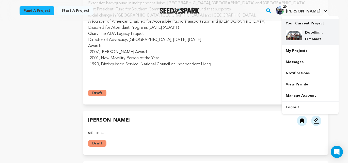
click at [306, 37] on p "Film Short" at bounding box center [314, 39] width 18 height 4
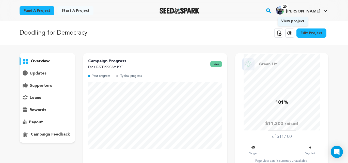
click at [290, 33] on icon at bounding box center [290, 33] width 2 height 2
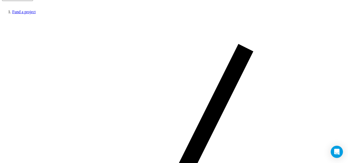
scroll to position [263, 0]
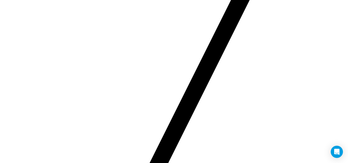
scroll to position [318, 0]
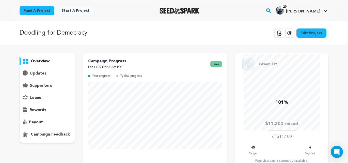
click at [37, 72] on p "updates" at bounding box center [38, 73] width 17 height 6
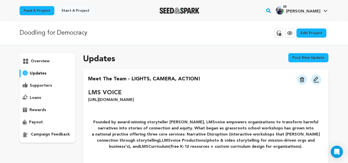
click at [313, 59] on button "Post new update" at bounding box center [308, 57] width 40 height 9
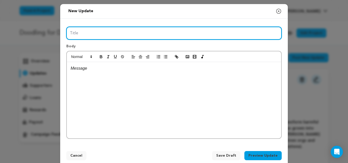
click at [87, 31] on input "Title" at bounding box center [173, 33] width 215 height 13
type input "o"
type input "O"
type input "TV DRAMA "IF ONLY I COULD HAVE A FOLLOWER""
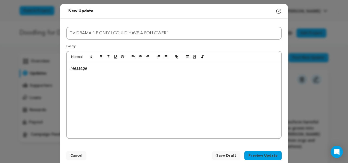
click at [84, 69] on p at bounding box center [174, 68] width 207 height 7
click at [75, 68] on p at bounding box center [174, 68] width 207 height 7
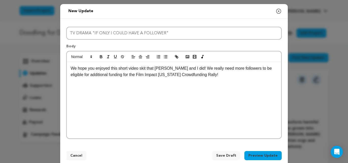
click at [71, 68] on p "We hope you enjoyed this short video skit that [PERSON_NAME] and I did! We real…" at bounding box center [174, 71] width 207 height 13
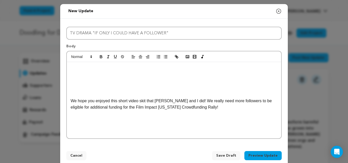
click at [77, 66] on p at bounding box center [174, 68] width 207 height 7
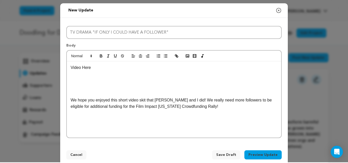
click at [193, 107] on p "We hope you enjoyed this short video skit that [PERSON_NAME] and I did! We real…" at bounding box center [174, 103] width 207 height 13
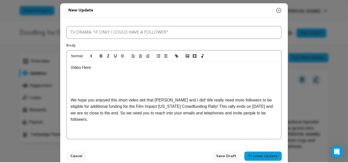
click at [194, 107] on p "We hope you enjoyed this short video skit that [PERSON_NAME] and I did! We real…" at bounding box center [174, 110] width 207 height 26
click at [70, 114] on div "Video Here We hope you enjoyed this short video skit that [PERSON_NAME] and I d…" at bounding box center [174, 100] width 214 height 78
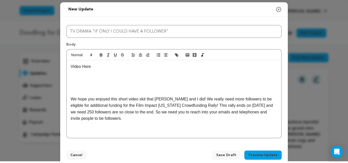
click at [149, 112] on p "We hope you enjoyed this short video skit that [PERSON_NAME] and I did! We real…" at bounding box center [174, 109] width 207 height 26
drag, startPoint x: 148, startPoint y: 112, endPoint x: 107, endPoint y: 113, distance: 41.4
click at [107, 113] on p "We hope you enjoyed this short video skit that [PERSON_NAME] and I did! We real…" at bounding box center [174, 109] width 207 height 26
click at [97, 119] on p "We hope you enjoyed this short video skit that [PERSON_NAME] and I did! We real…" at bounding box center [174, 109] width 207 height 26
click at [94, 64] on p "Video Here" at bounding box center [174, 66] width 207 height 7
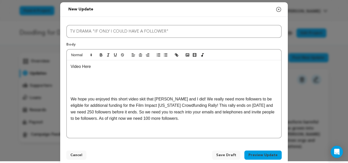
click at [182, 119] on p "We hope you enjoyed this short video skit that Derek and I did! We really need …" at bounding box center [174, 109] width 207 height 26
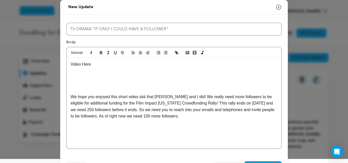
scroll to position [24, 0]
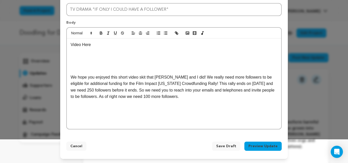
click at [229, 147] on span "Save Draft" at bounding box center [226, 145] width 20 height 5
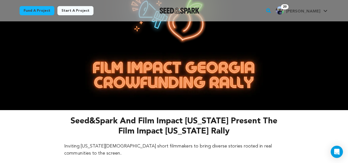
scroll to position [74, 0]
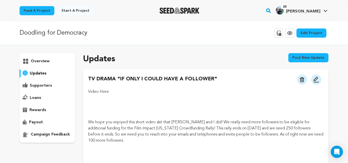
scroll to position [0, 0]
click at [39, 110] on p "rewards" at bounding box center [37, 110] width 17 height 6
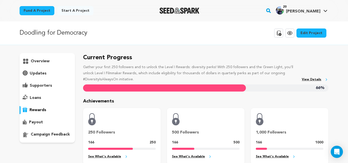
click at [309, 79] on link "View Details" at bounding box center [315, 80] width 27 height 6
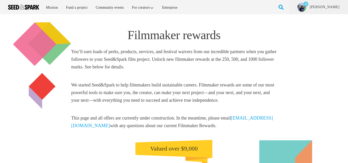
scroll to position [191, 0]
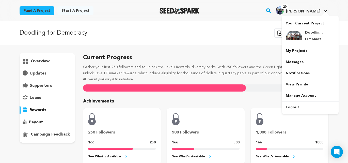
click at [307, 12] on span "[PERSON_NAME]" at bounding box center [303, 11] width 34 height 4
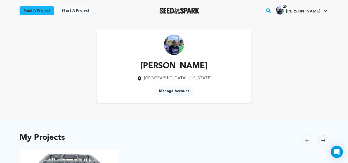
click at [271, 10] on rect "button" at bounding box center [268, 11] width 6 height 6
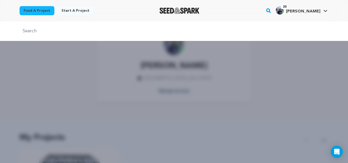
click at [51, 30] on input "text" at bounding box center [174, 30] width 309 height 7
type input "incentives"
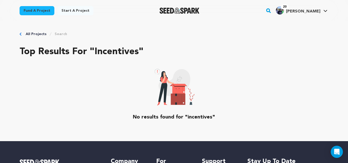
click at [181, 11] on img "Seed&Spark Homepage" at bounding box center [179, 11] width 40 height 6
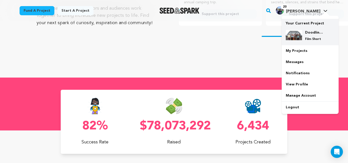
click at [307, 31] on h4 "Doodling for Democracy" at bounding box center [314, 32] width 18 height 5
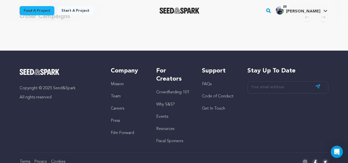
scroll to position [337, 0]
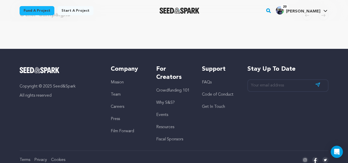
click at [169, 128] on link "Resources" at bounding box center [165, 127] width 18 height 4
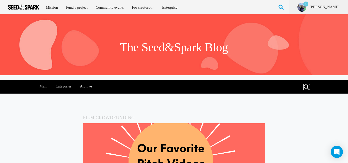
click at [305, 88] on link at bounding box center [307, 87] width 6 height 6
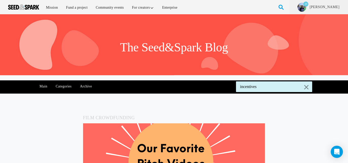
type input "incentives"
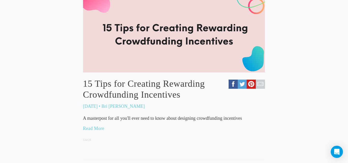
scroll to position [330, 0]
click at [96, 128] on link "Read More" at bounding box center [93, 127] width 21 height 5
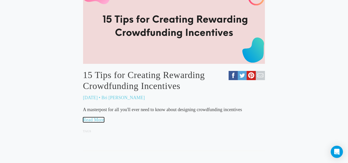
scroll to position [339, 0]
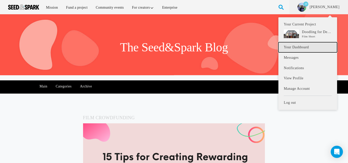
click at [305, 46] on link "Your Dashboard" at bounding box center [307, 47] width 58 height 10
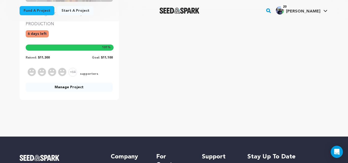
scroll to position [127, 0]
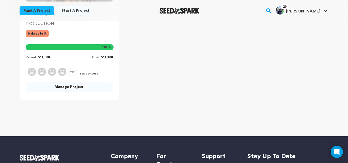
click at [73, 88] on link "Manage Project" at bounding box center [69, 86] width 87 height 9
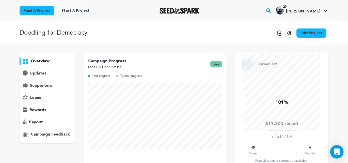
click at [336, 152] on icon "Open Intercom Messenger" at bounding box center [336, 151] width 6 height 7
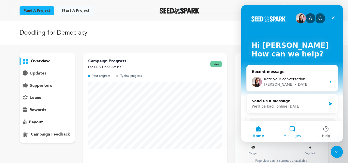
click at [293, 128] on button "Messages" at bounding box center [292, 131] width 34 height 20
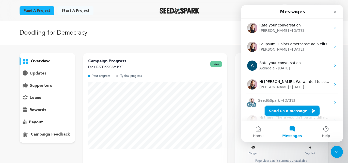
click at [281, 110] on button "Send us a message" at bounding box center [291, 111] width 55 height 10
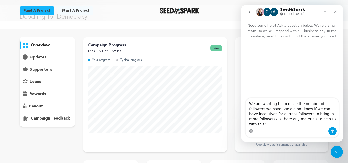
scroll to position [16, 0]
type textarea "We are wanting to increase the number of followers we have. We did not know if …"
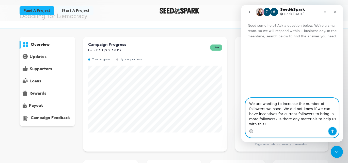
click at [333, 131] on icon "Send a message…" at bounding box center [332, 131] width 4 height 4
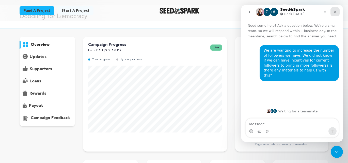
click at [334, 12] on icon "Close" at bounding box center [334, 11] width 3 height 3
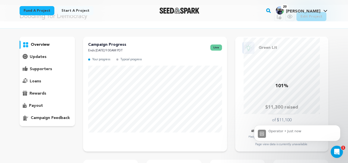
scroll to position [77, 0]
click at [335, 151] on icon "Open Intercom Messenger" at bounding box center [336, 151] width 8 height 8
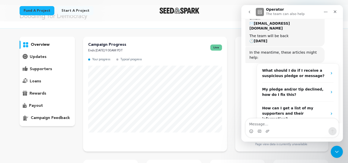
click at [44, 68] on p "supporters" at bounding box center [41, 69] width 22 height 6
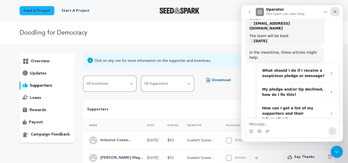
drag, startPoint x: 336, startPoint y: 12, endPoint x: 495, endPoint y: 70, distance: 170.0
click at [336, 12] on icon "Close" at bounding box center [335, 12] width 4 height 4
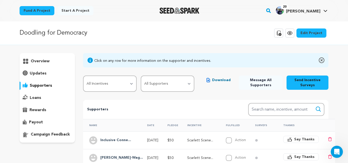
click at [220, 80] on span "Download" at bounding box center [221, 79] width 19 height 5
click at [44, 62] on p "overview" at bounding box center [40, 61] width 19 height 6
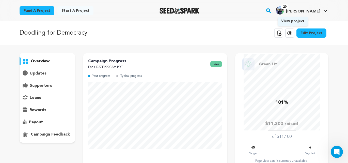
click at [293, 35] on icon at bounding box center [290, 33] width 6 height 6
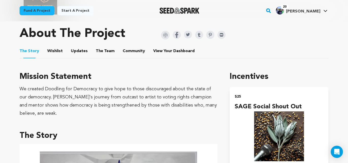
scroll to position [310, 0]
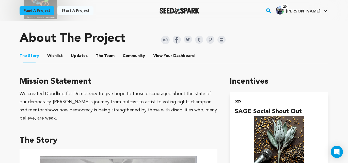
click at [79, 52] on button "Updates" at bounding box center [79, 57] width 12 height 12
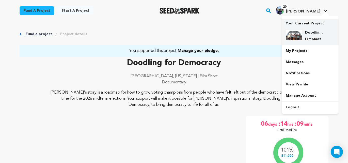
click at [303, 35] on div "Doodling for Democracy Film Short" at bounding box center [314, 35] width 24 height 11
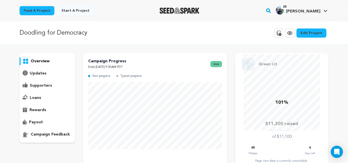
click at [36, 73] on p "updates" at bounding box center [38, 73] width 17 height 6
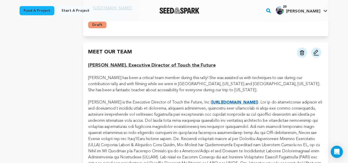
scroll to position [854, 0]
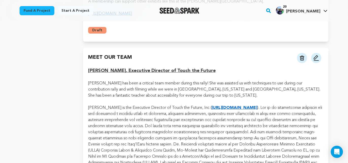
click at [318, 55] on img at bounding box center [316, 58] width 6 height 6
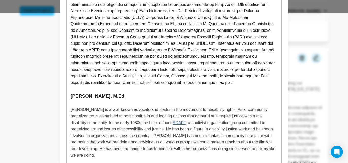
scroll to position [150, 0]
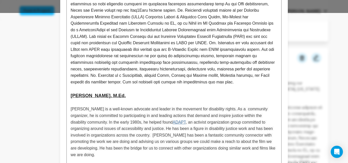
click at [76, 99] on p at bounding box center [174, 102] width 207 height 7
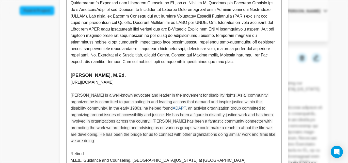
scroll to position [171, 0]
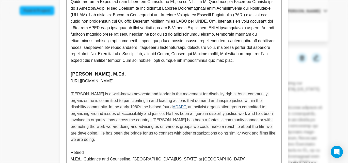
drag, startPoint x: 236, startPoint y: 74, endPoint x: 116, endPoint y: 78, distance: 120.1
click at [69, 75] on div "Sandy Hanebrink, Executive Director of Touch the Future Sandy has been a critic…" at bounding box center [174, 83] width 214 height 385
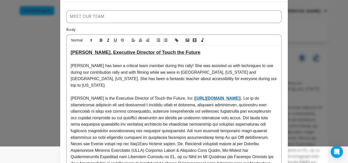
scroll to position [0, 0]
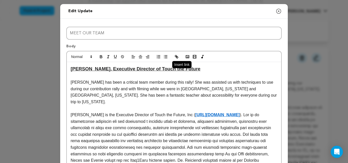
click at [176, 56] on line "button" at bounding box center [176, 56] width 1 height 1
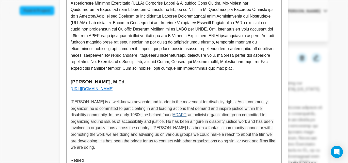
scroll to position [172, 0]
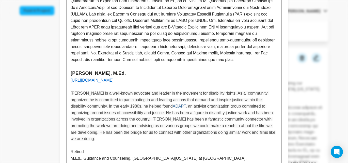
click at [239, 77] on p "https://content.presspage.com/uploads/1006/800_markjohnsonportrait2011-14.jpg?1…" at bounding box center [174, 80] width 207 height 7
click at [113, 78] on link "https://content.presspage.com/uploads/1006/800_markjohnsonportrait2011-14.jpg?1…" at bounding box center [92, 80] width 43 height 4
click at [150, 84] on link "https://https://content.presspage.com/uploads/1006/800_markjohnsonportrait2011-…" at bounding box center [145, 83] width 45 height 7
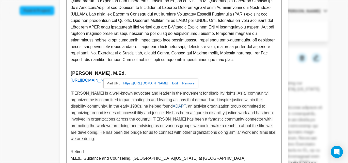
click at [191, 84] on link at bounding box center [187, 83] width 14 height 4
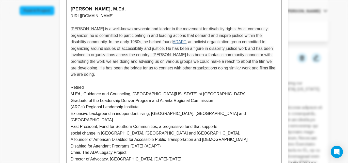
scroll to position [234, 0]
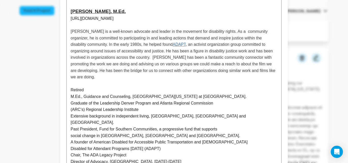
drag, startPoint x: 238, startPoint y: 12, endPoint x: 73, endPoint y: 14, distance: 165.0
click at [69, 14] on div "Sandy Hanebrink, Executive Director of Touch the Future Sandy has been a critic…" at bounding box center [174, 20] width 214 height 385
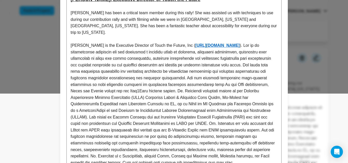
scroll to position [0, 0]
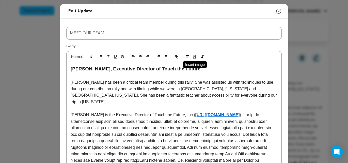
click at [187, 56] on icon "button" at bounding box center [187, 56] width 5 height 5
click at [231, 75] on p at bounding box center [174, 76] width 207 height 7
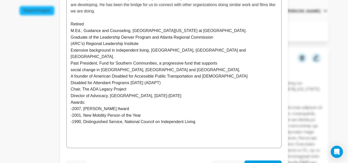
scroll to position [305, 0]
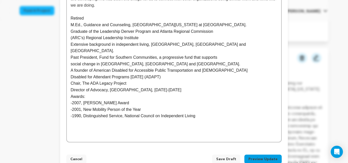
click at [228, 156] on span "Save Draft" at bounding box center [226, 158] width 20 height 5
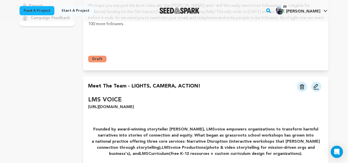
scroll to position [112, 0]
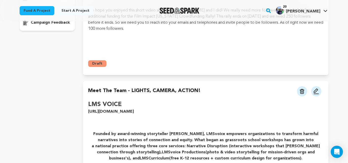
click at [316, 92] on img at bounding box center [316, 91] width 6 height 6
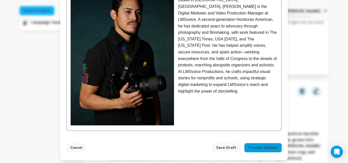
scroll to position [423, 0]
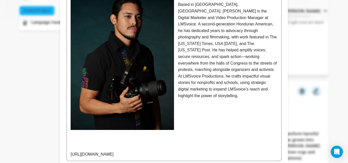
scroll to position [442, 0]
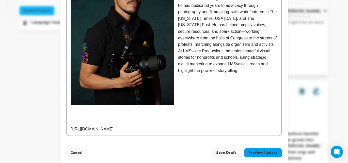
drag, startPoint x: 162, startPoint y: 123, endPoint x: 120, endPoint y: 116, distance: 43.1
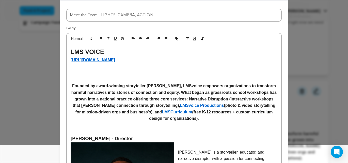
scroll to position [0, 0]
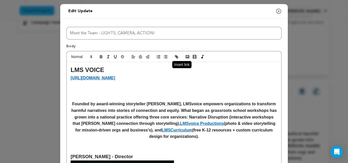
click at [176, 57] on icon "button" at bounding box center [177, 57] width 2 height 2
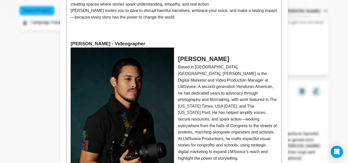
scroll to position [442, 0]
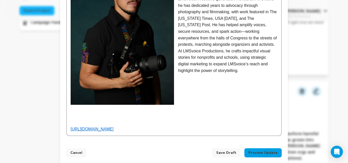
click at [180, 126] on p "[URL][DOMAIN_NAME]" at bounding box center [174, 129] width 207 height 7
click at [83, 119] on p at bounding box center [174, 122] width 207 height 7
click at [164, 126] on p "[URL][DOMAIN_NAME]" at bounding box center [174, 129] width 207 height 7
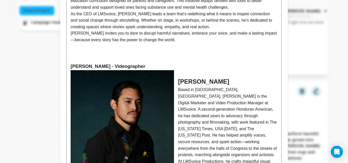
scroll to position [448, 0]
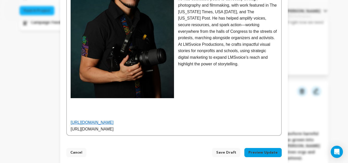
drag, startPoint x: 164, startPoint y: 123, endPoint x: 141, endPoint y: 108, distance: 28.1
click at [71, 126] on p "[URL][DOMAIN_NAME]" at bounding box center [174, 129] width 207 height 7
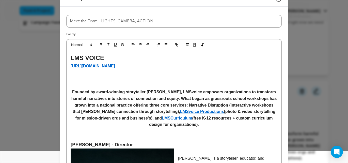
scroll to position [0, 0]
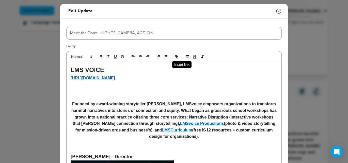
click at [178, 57] on icon "button" at bounding box center [177, 57] width 2 height 2
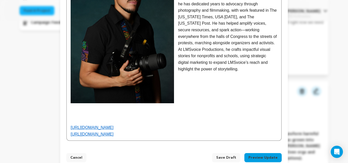
scroll to position [448, 0]
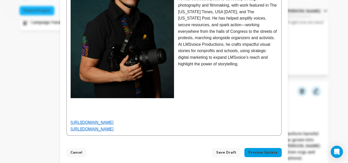
click at [180, 119] on p "[URL][DOMAIN_NAME]" at bounding box center [174, 122] width 207 height 7
click at [172, 126] on p "[URL][DOMAIN_NAME]" at bounding box center [174, 129] width 207 height 7
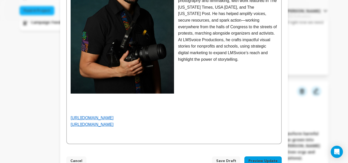
scroll to position [461, 0]
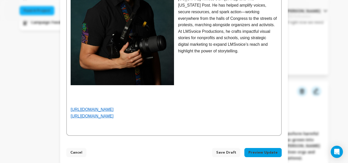
click at [228, 150] on span "Save Draft" at bounding box center [226, 152] width 20 height 5
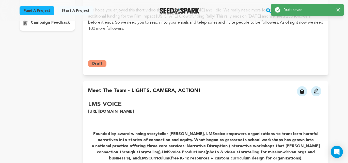
scroll to position [0, 0]
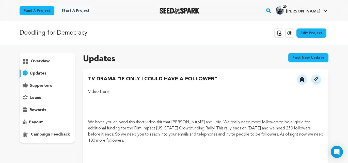
click at [46, 85] on p "supporters" at bounding box center [41, 85] width 22 height 6
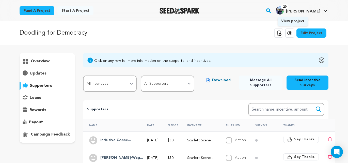
click at [290, 32] on icon at bounding box center [290, 33] width 6 height 6
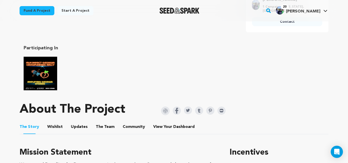
scroll to position [242, 0]
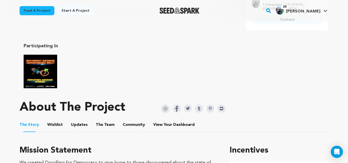
click at [103, 121] on button "The Team" at bounding box center [105, 126] width 12 height 12
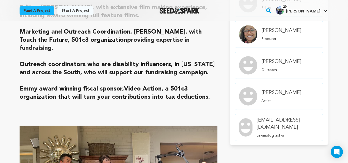
scroll to position [573, 0]
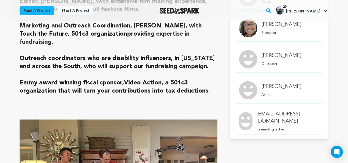
click at [284, 113] on h4 "[EMAIL_ADDRESS][DOMAIN_NAME]" at bounding box center [287, 117] width 62 height 14
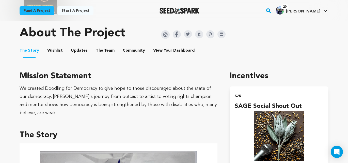
scroll to position [318, 0]
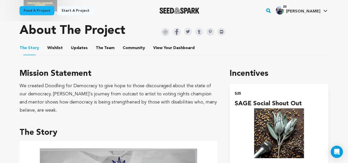
click at [80, 44] on button "Updates" at bounding box center [79, 49] width 12 height 12
